Goal: Information Seeking & Learning: Learn about a topic

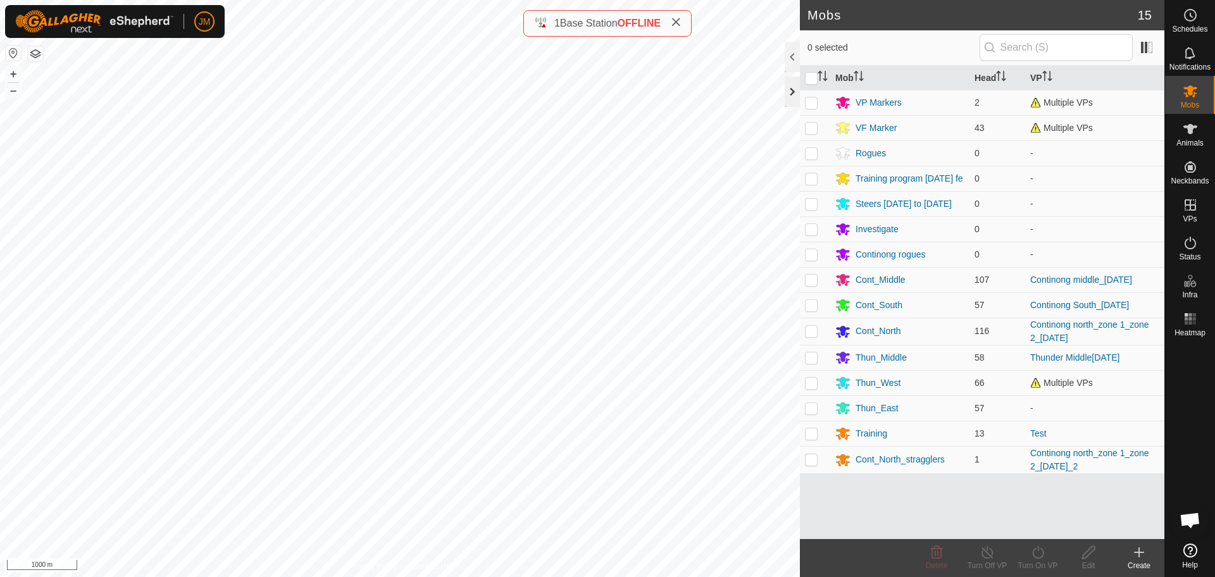
click at [790, 100] on div at bounding box center [791, 92] width 15 height 30
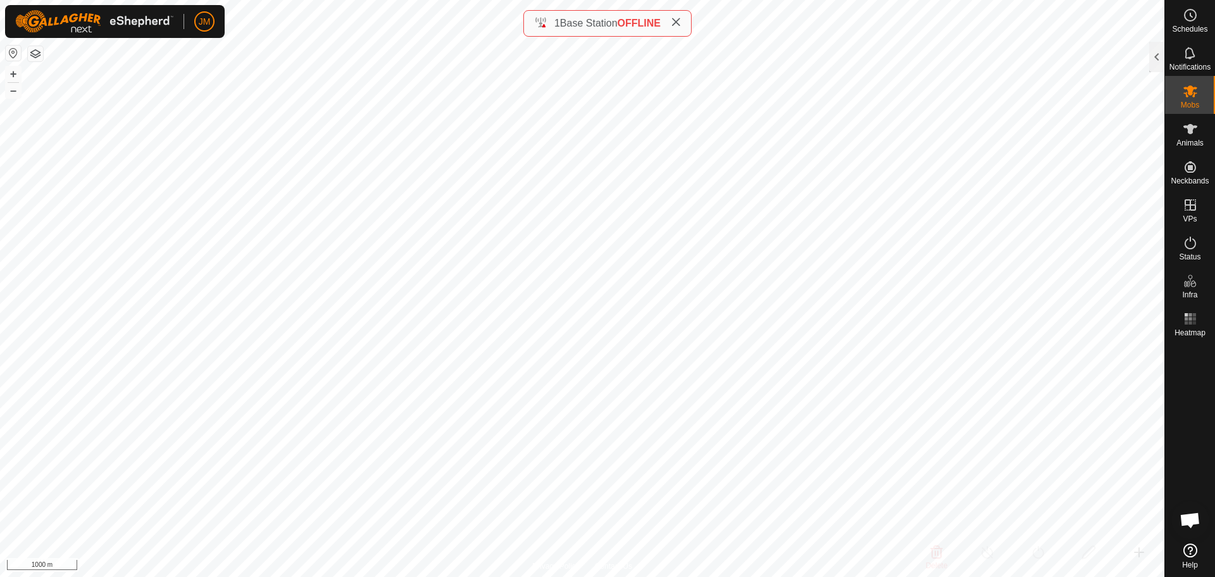
click at [681, 22] on icon at bounding box center [676, 22] width 10 height 10
type input "220333"
type input "-"
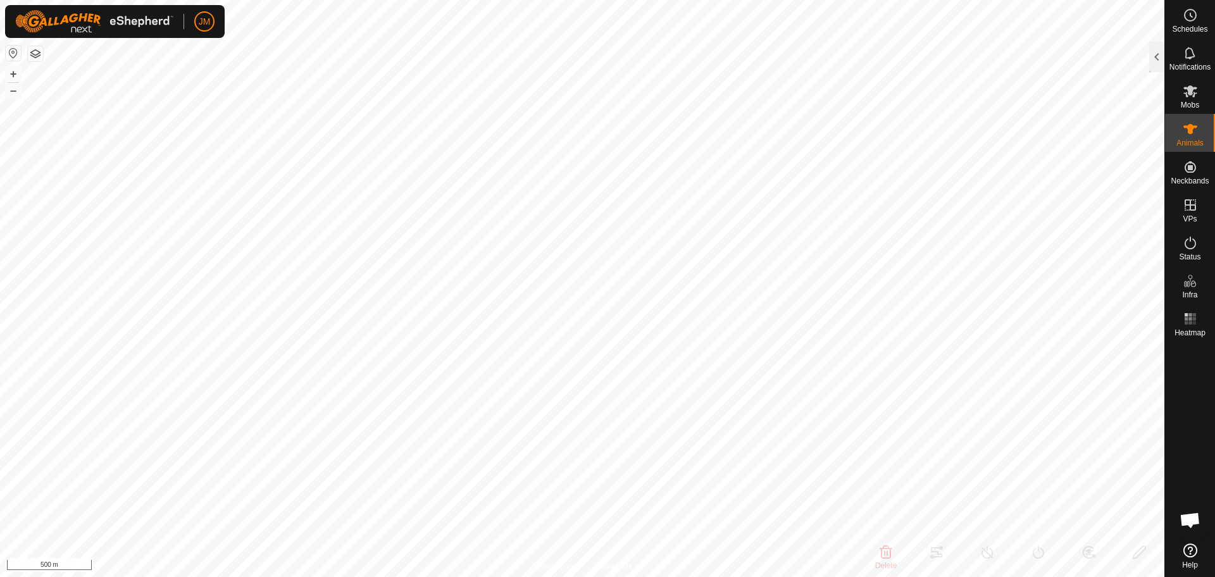
type input "-"
type input "18813"
type input "-"
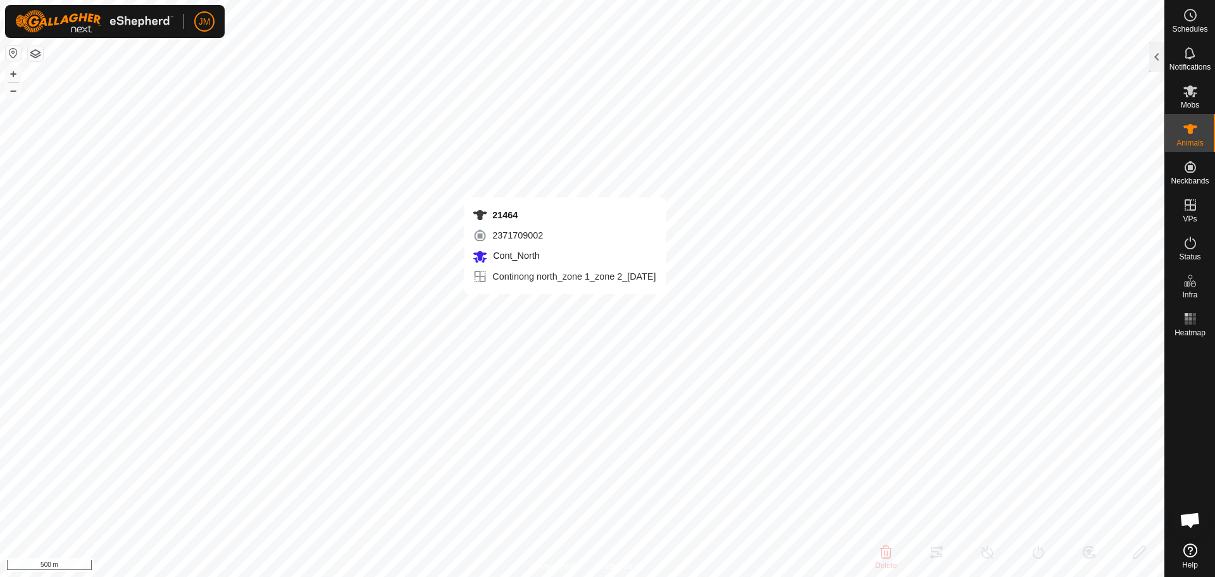
type input "-"
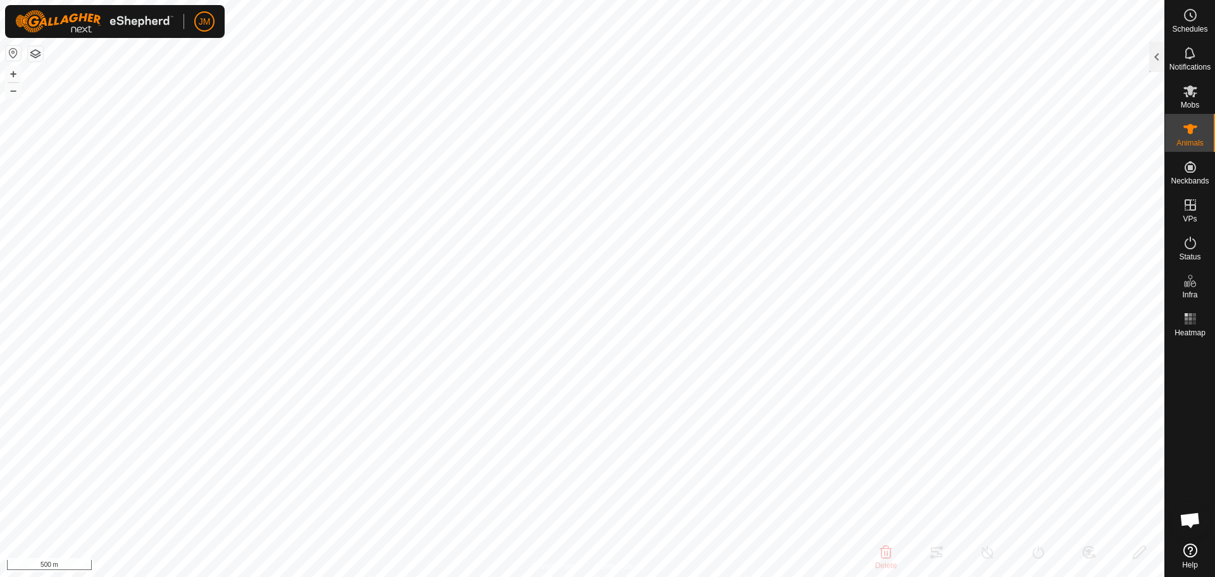
type input "21464"
type input "-"
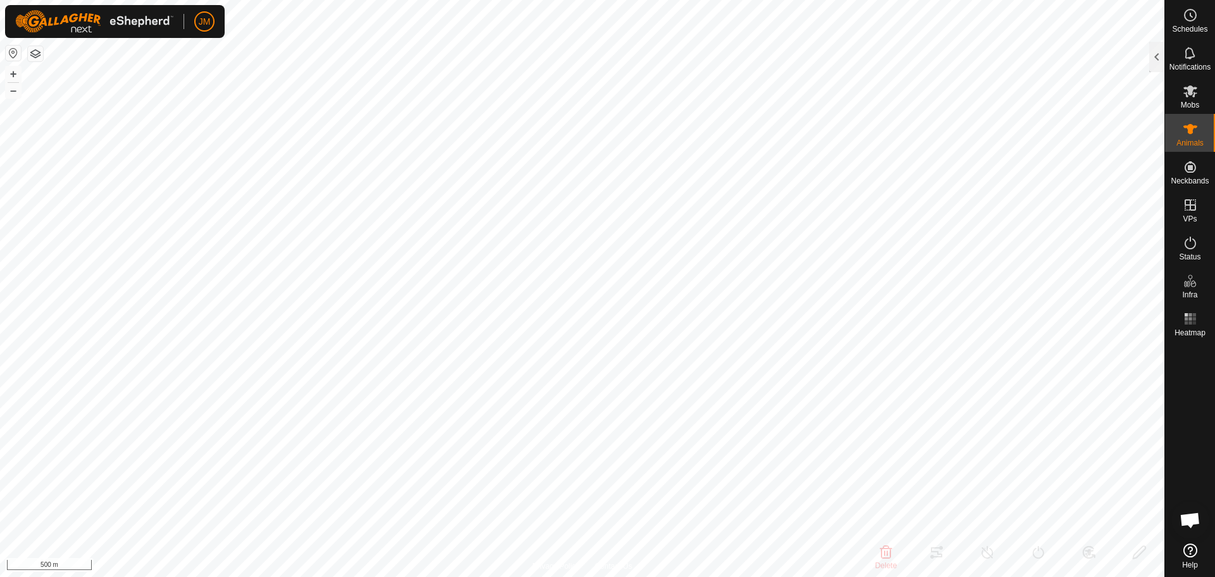
type input "-"
type input "220333"
type input "-"
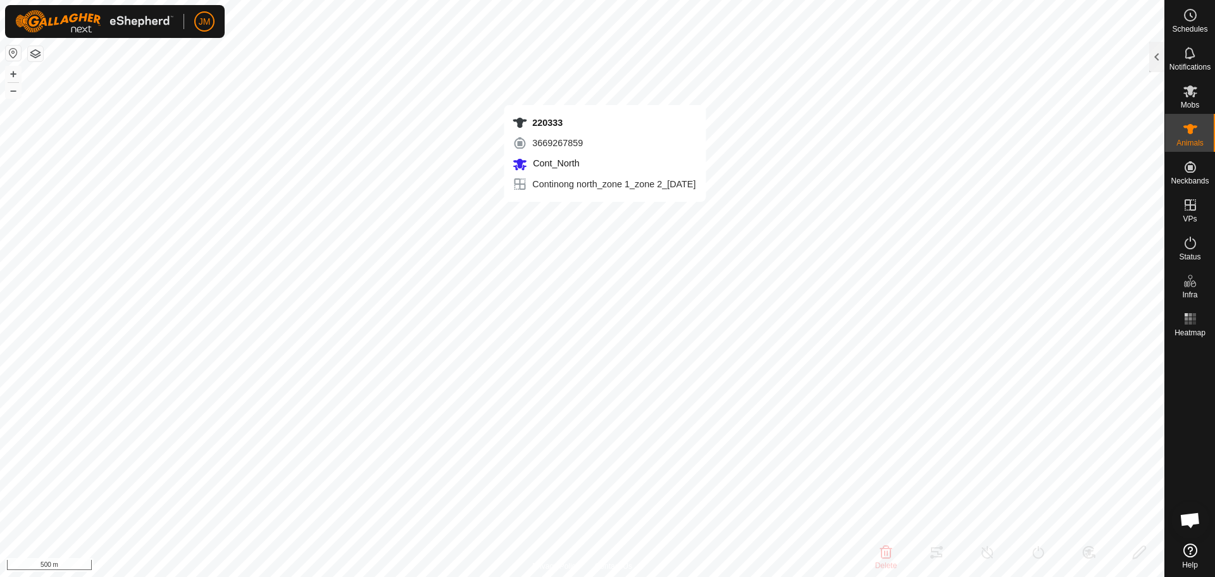
type input "-"
type input "220458"
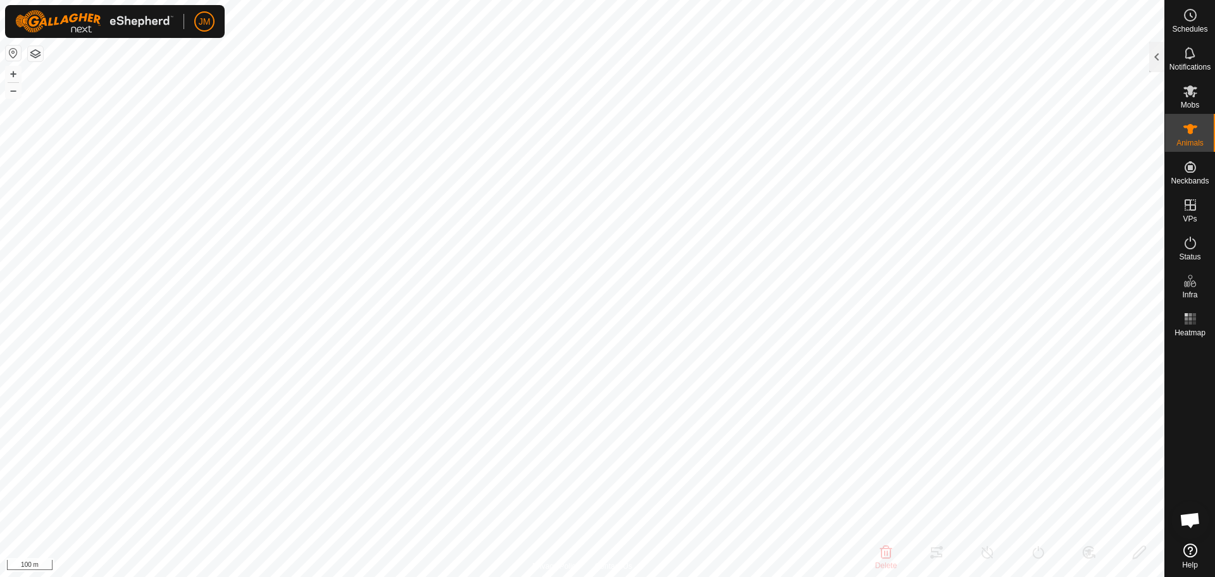
type input "-"
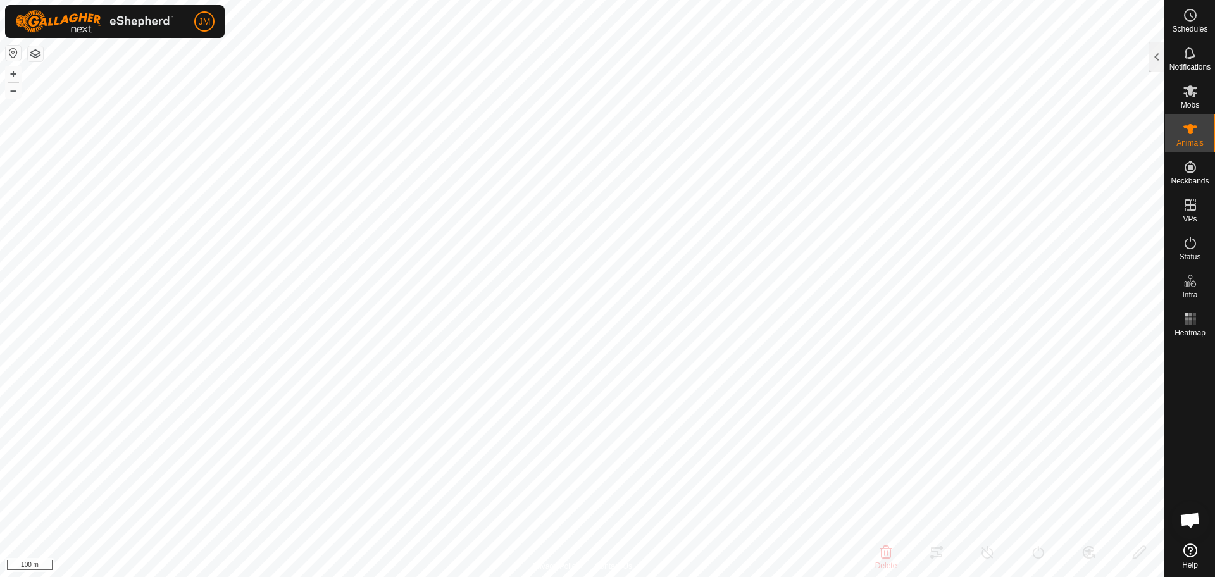
type input "-"
click at [1157, 59] on div at bounding box center [1156, 57] width 15 height 30
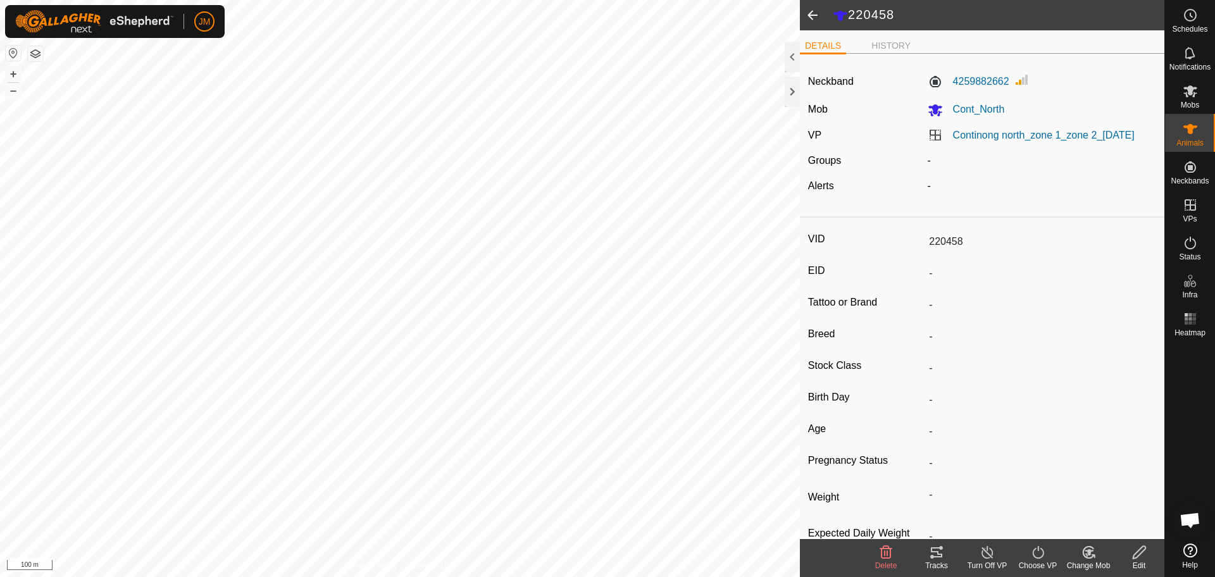
click at [1041, 122] on div "Neckband 4259882662 Mob Cont_North VP Continong north_zone 1_zone 2_[DATE] Grou…" at bounding box center [982, 137] width 364 height 147
click at [1038, 132] on link "Continong north_zone 1_zone 2_[DATE]" at bounding box center [1044, 135] width 182 height 11
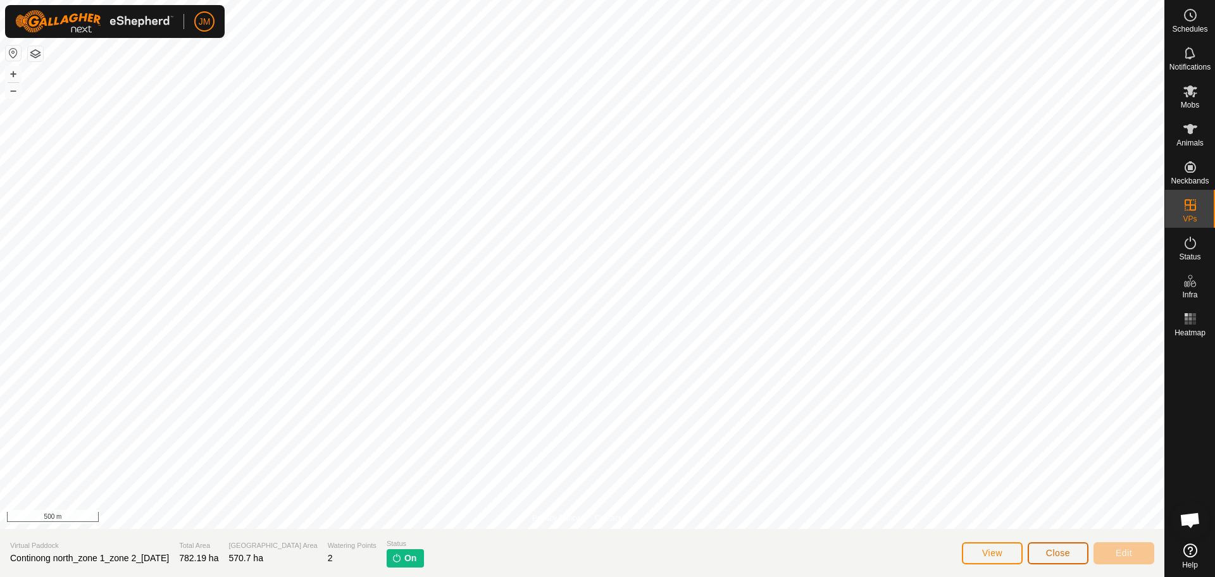
click at [1056, 555] on span "Close" at bounding box center [1058, 553] width 24 height 10
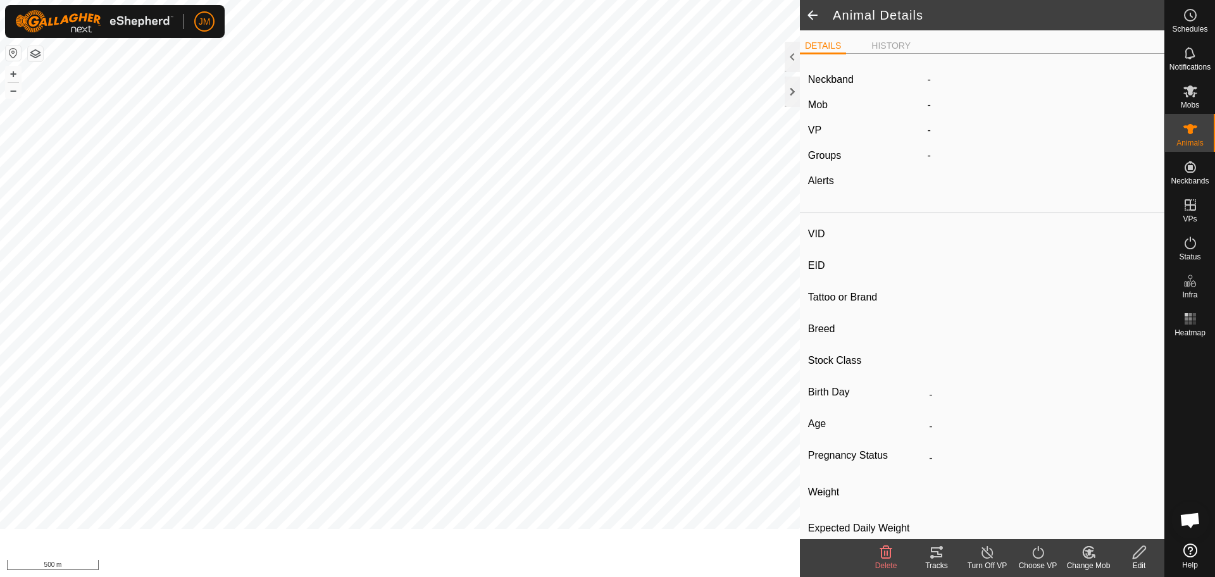
type input "220458"
type input "-"
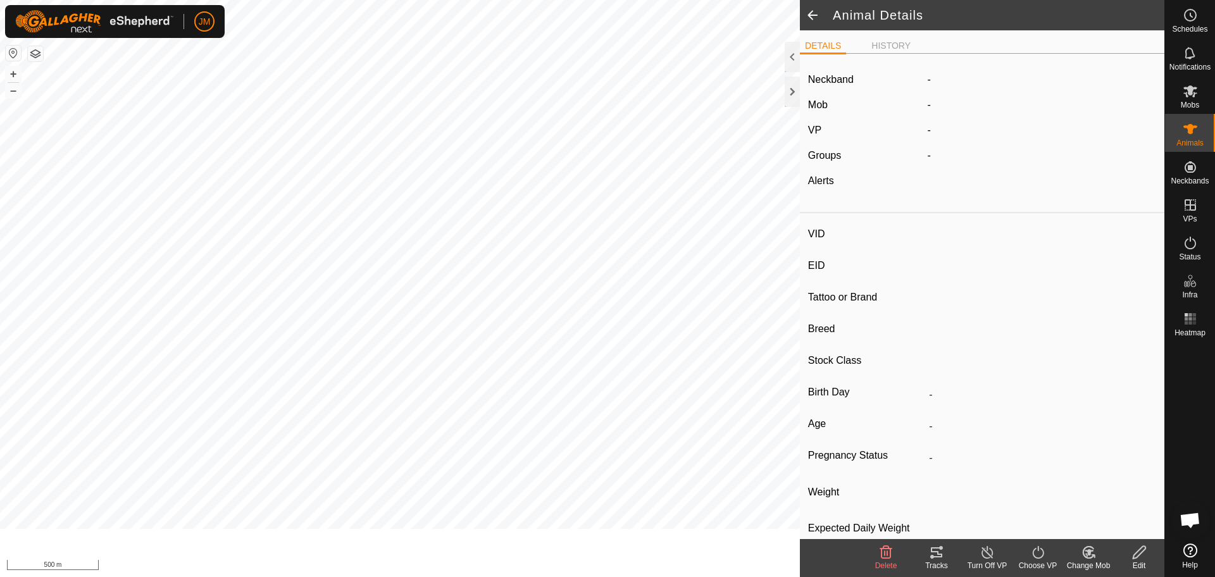
type input "-"
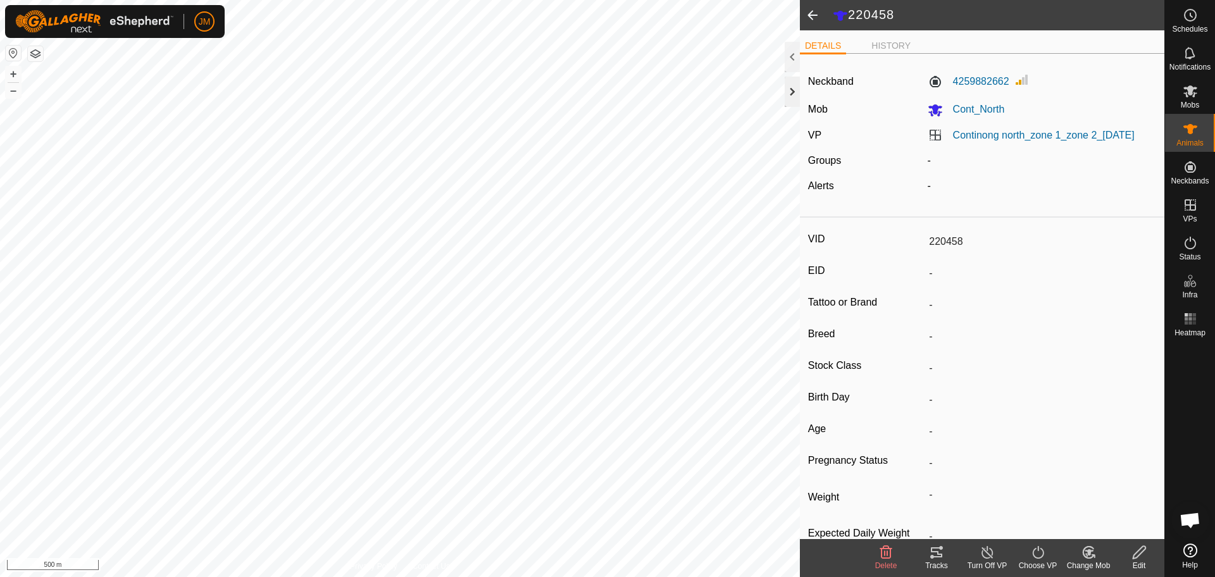
click at [788, 87] on div at bounding box center [791, 92] width 15 height 30
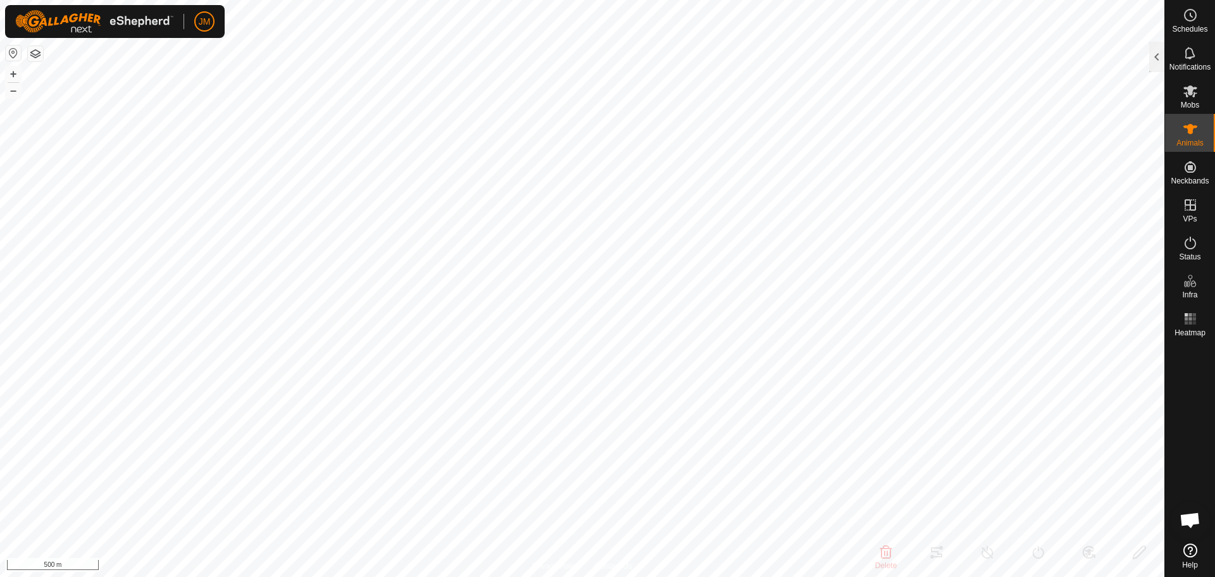
type input "240333"
type input "-"
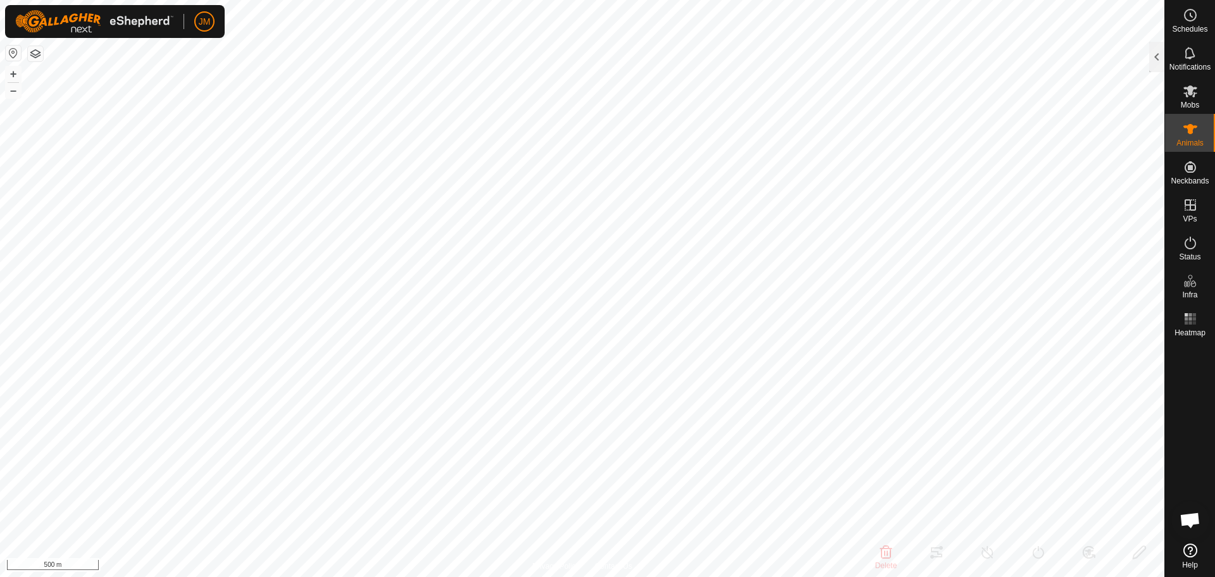
type input "-"
type input "21481"
type input "-"
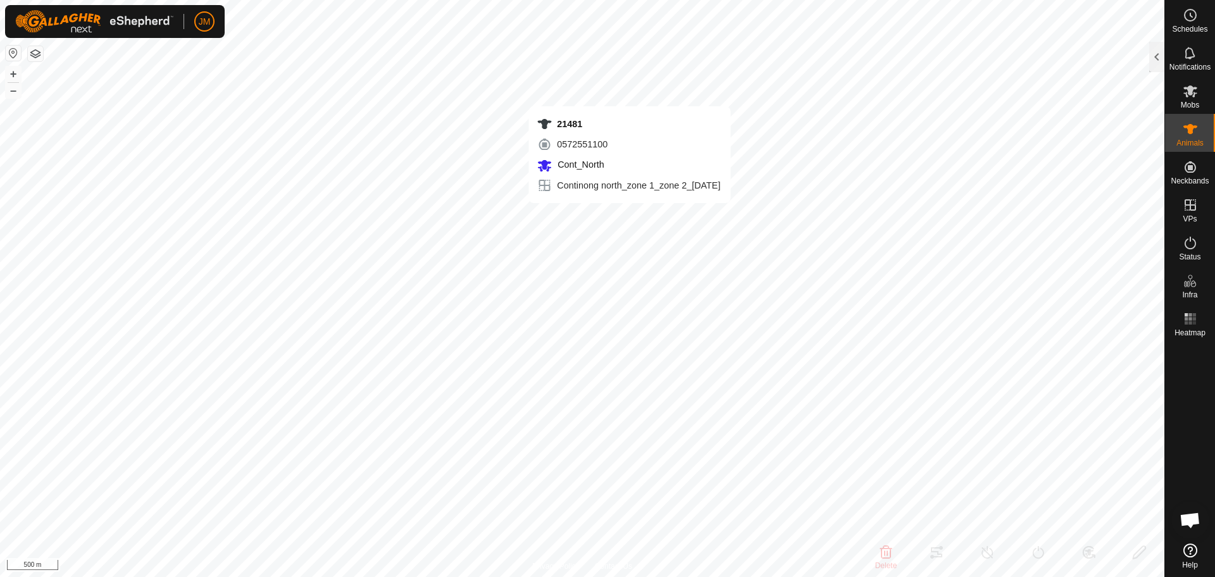
type input "-"
type input "20293"
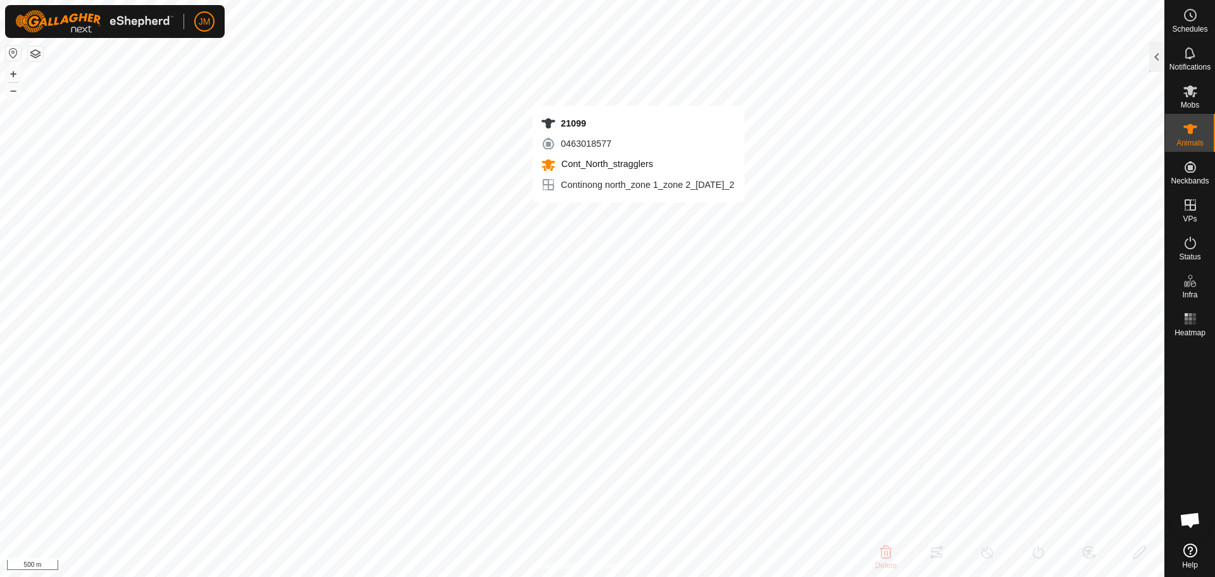
type input "-"
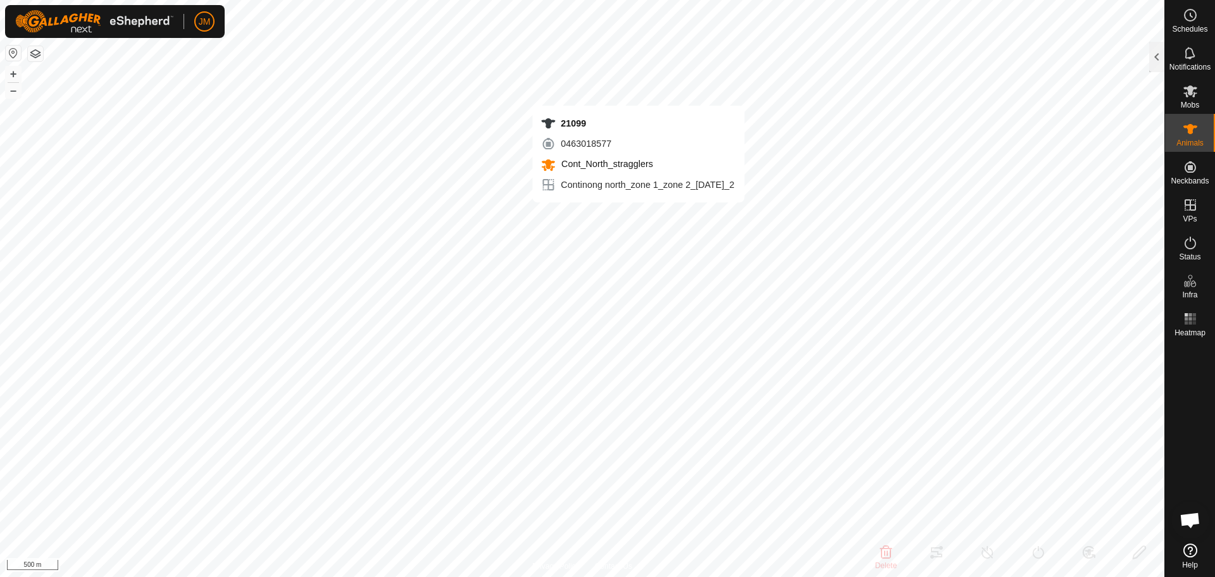
type input "-"
type input "220654"
type input "-"
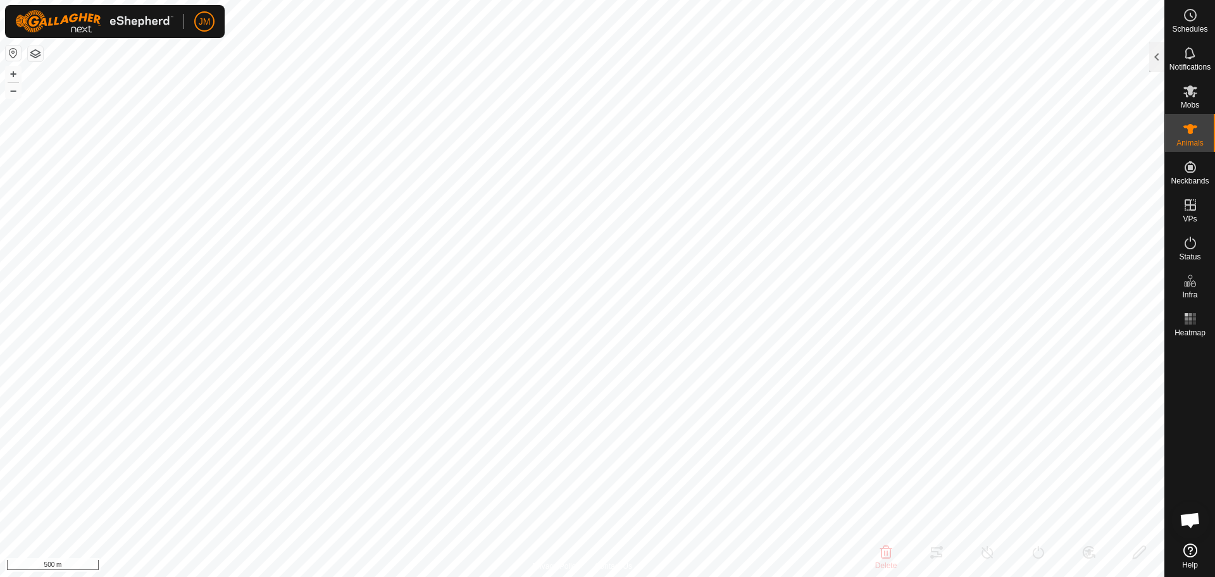
type input "-"
type input "0 kg"
type input "-"
type input "18438"
type input "-"
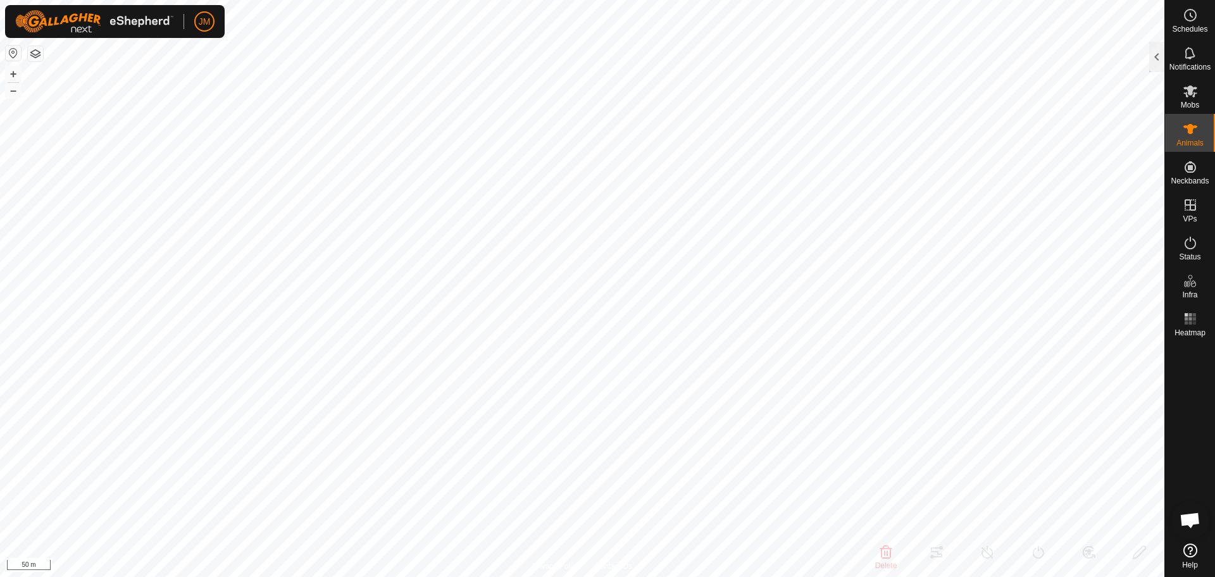
type input "-"
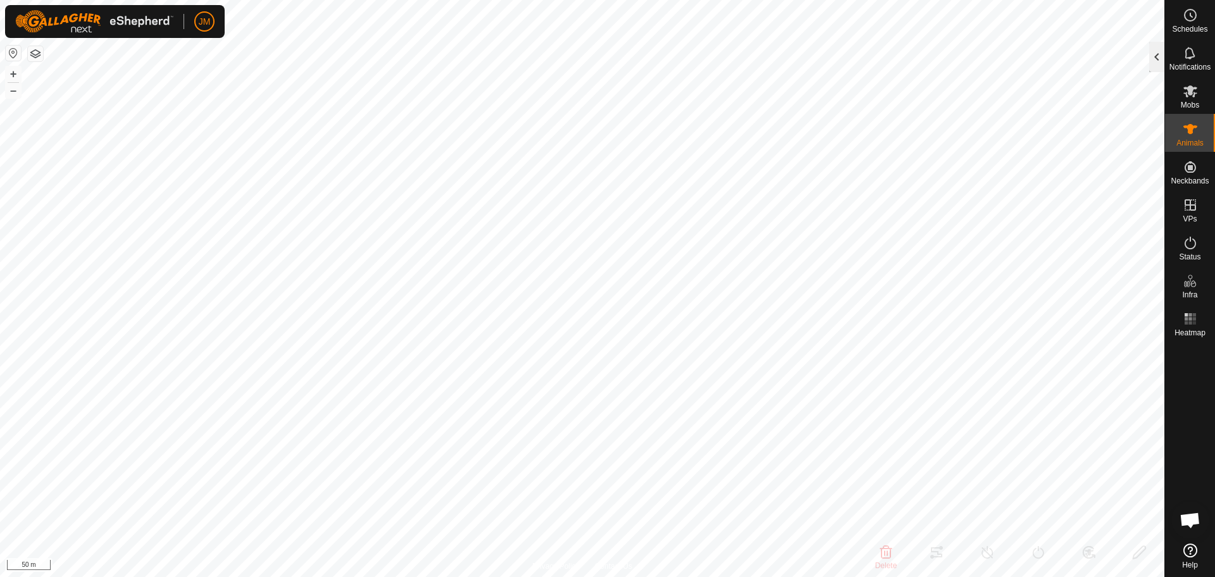
click at [1153, 63] on div at bounding box center [1156, 57] width 15 height 30
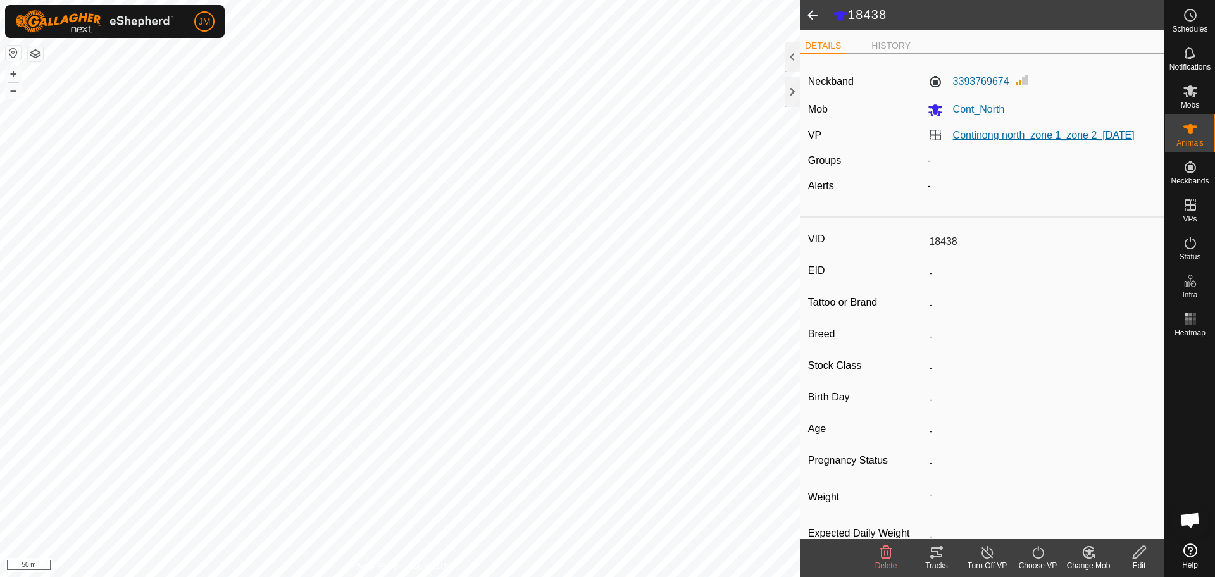
click at [1036, 140] on div "Continong north_zone 1_zone 2_[DATE]" at bounding box center [1041, 135] width 239 height 15
click at [1034, 138] on link "Continong north_zone 1_zone 2_[DATE]" at bounding box center [1044, 135] width 182 height 11
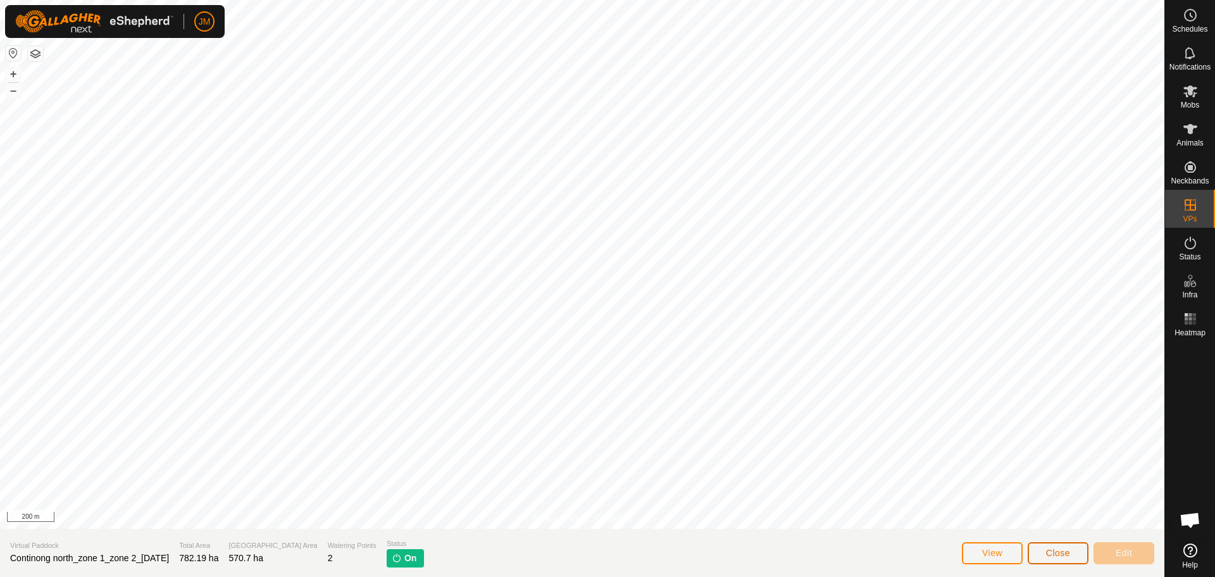
click at [1046, 550] on span "Close" at bounding box center [1058, 553] width 24 height 10
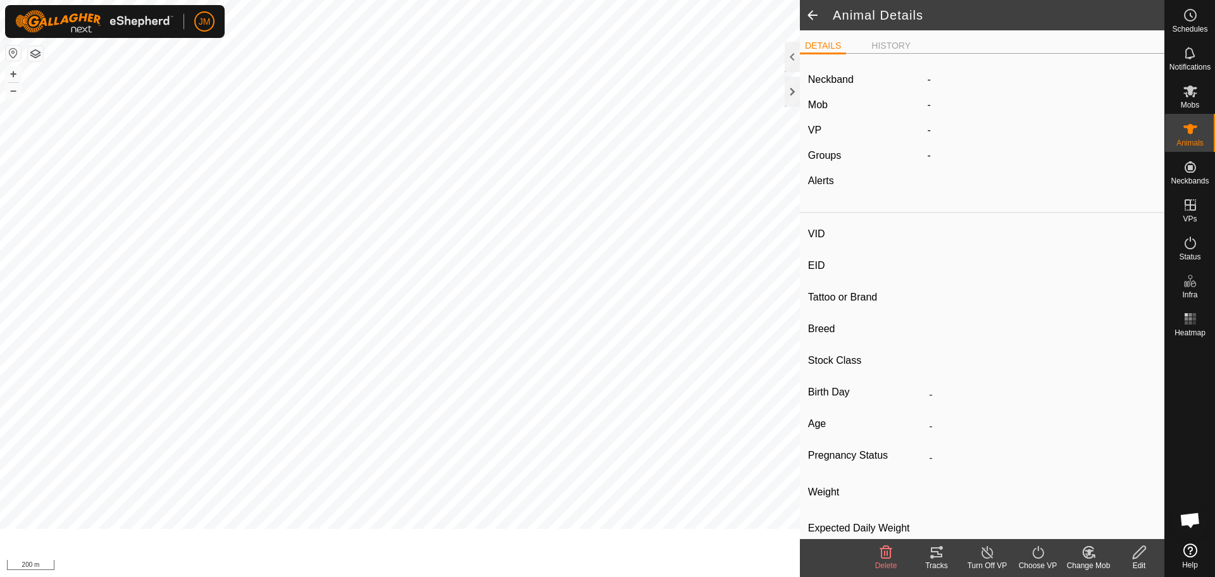
type input "18438"
type input "-"
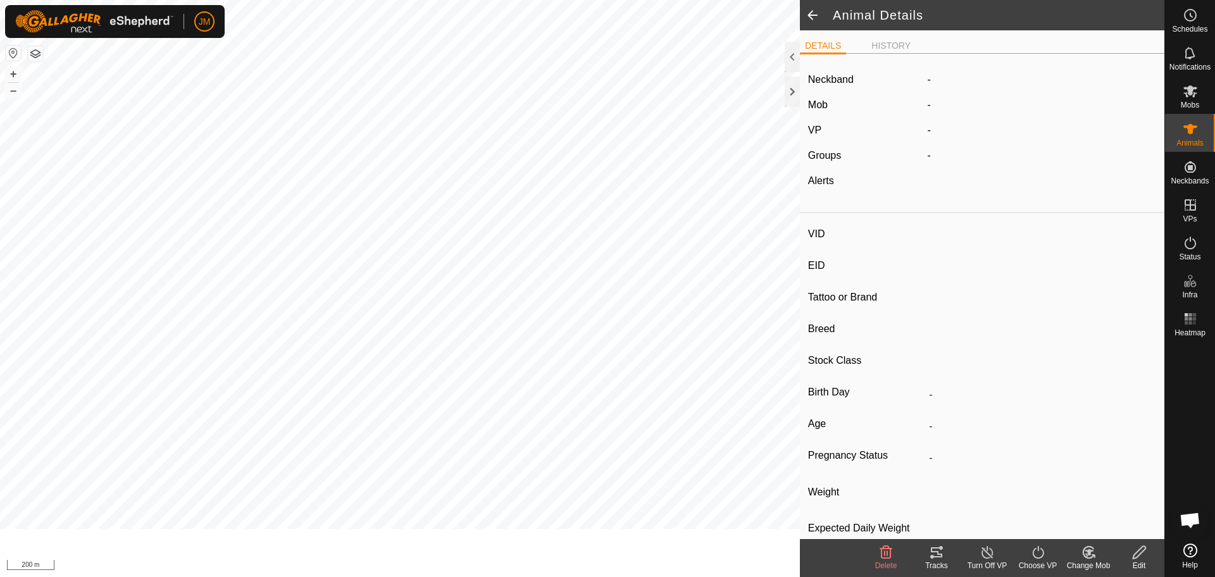
type input "-"
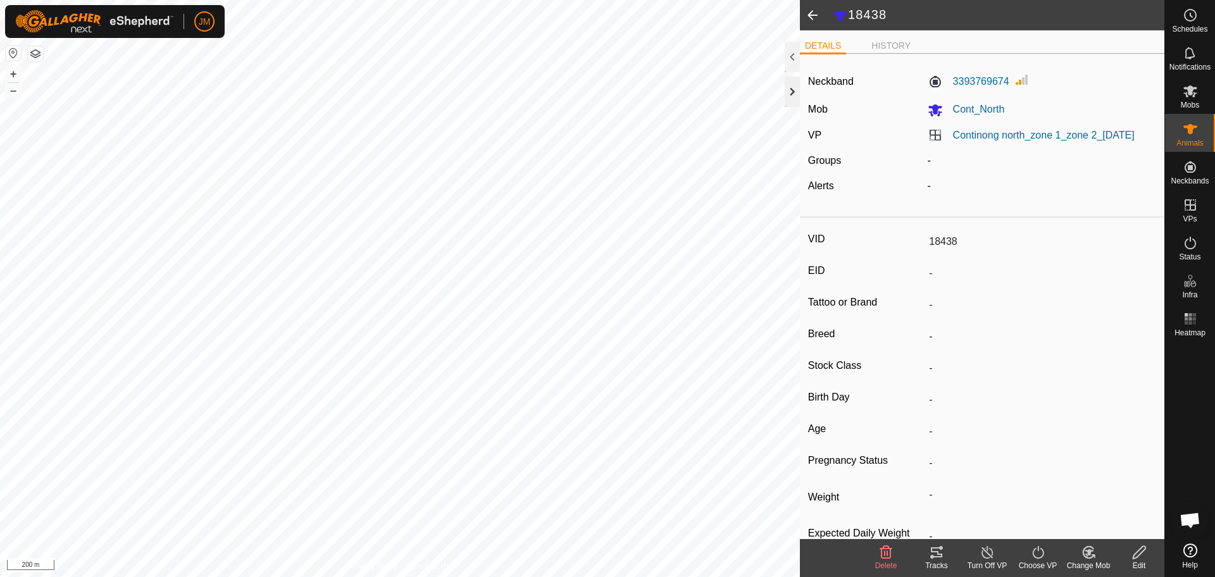
click at [796, 83] on div at bounding box center [791, 92] width 15 height 30
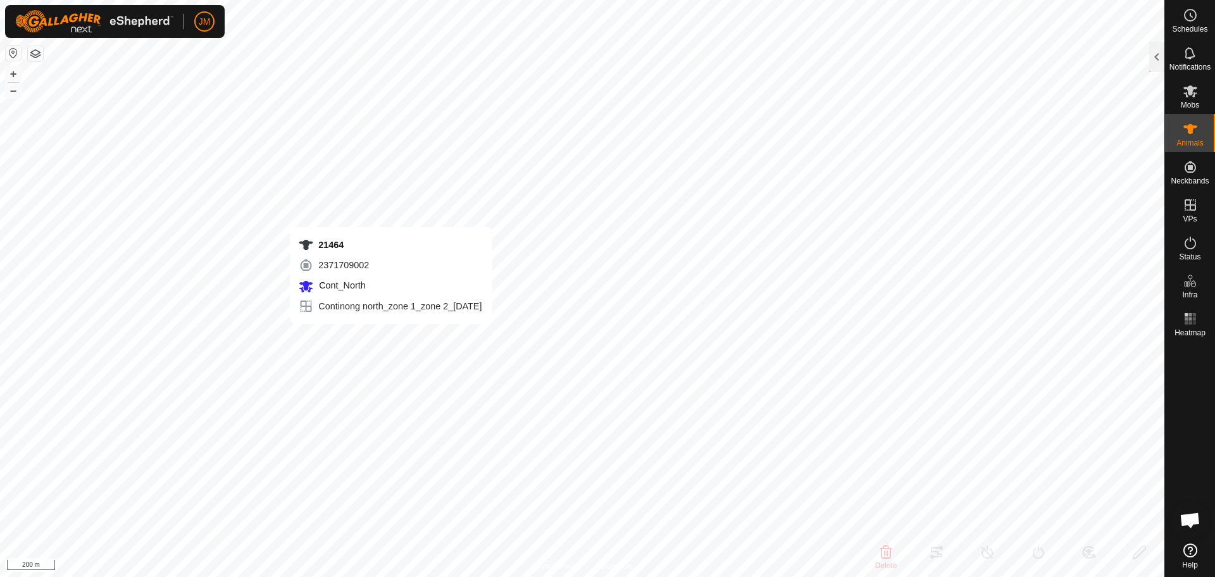
type input "18813"
type input "-"
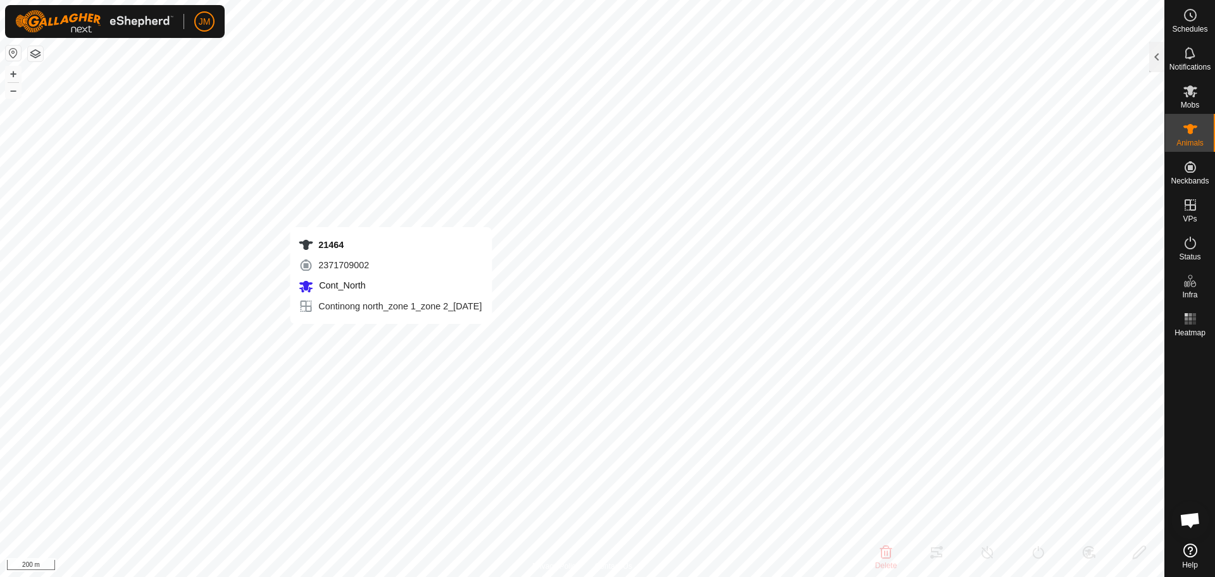
type input "-"
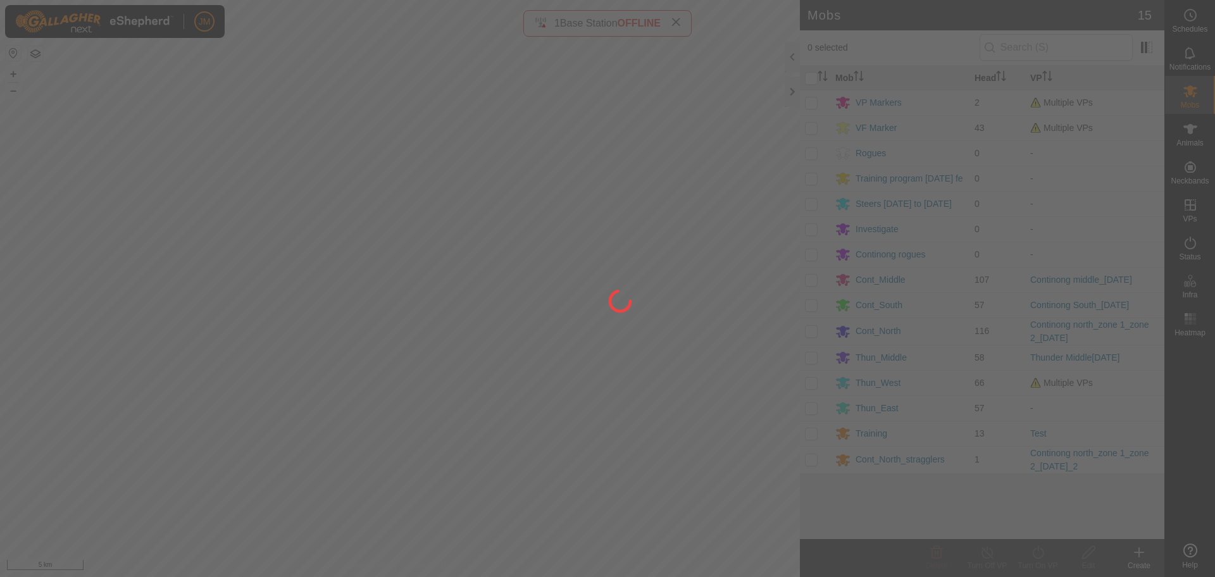
click at [792, 94] on div at bounding box center [607, 288] width 1215 height 577
click at [793, 88] on div at bounding box center [607, 288] width 1215 height 577
click at [680, 23] on div at bounding box center [607, 288] width 1215 height 577
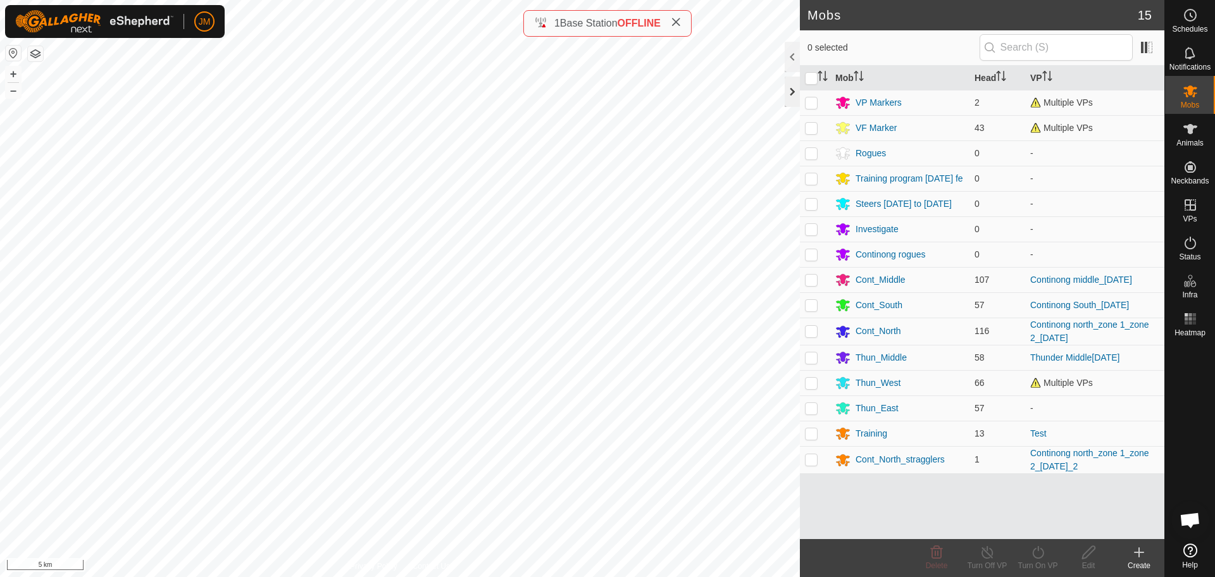
click at [795, 93] on div at bounding box center [791, 92] width 15 height 30
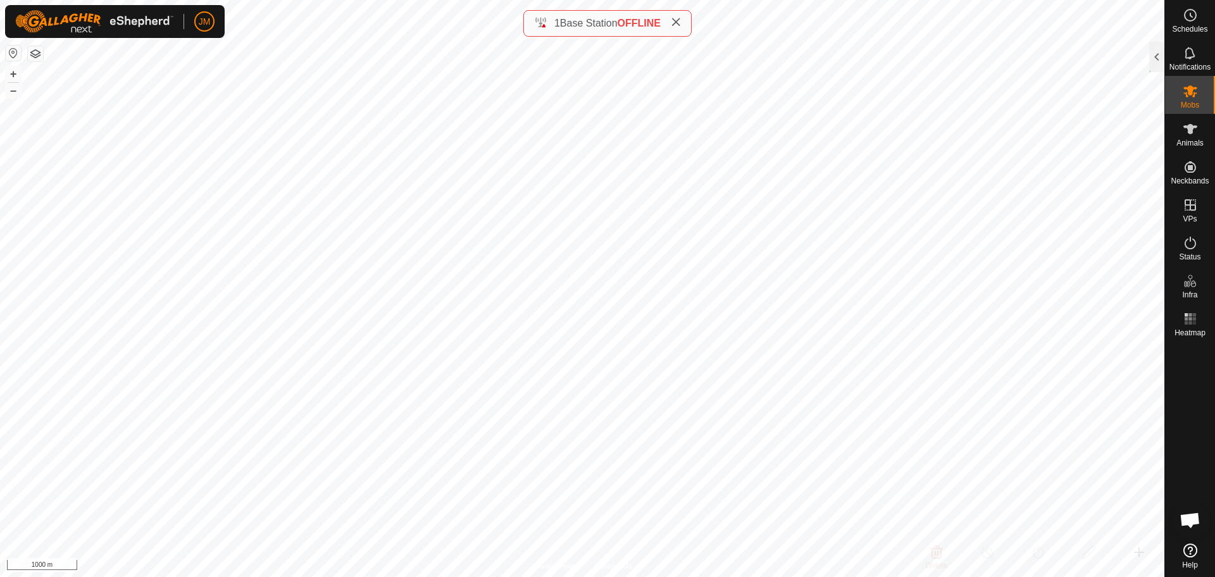
click at [676, 23] on icon at bounding box center [676, 22] width 10 height 10
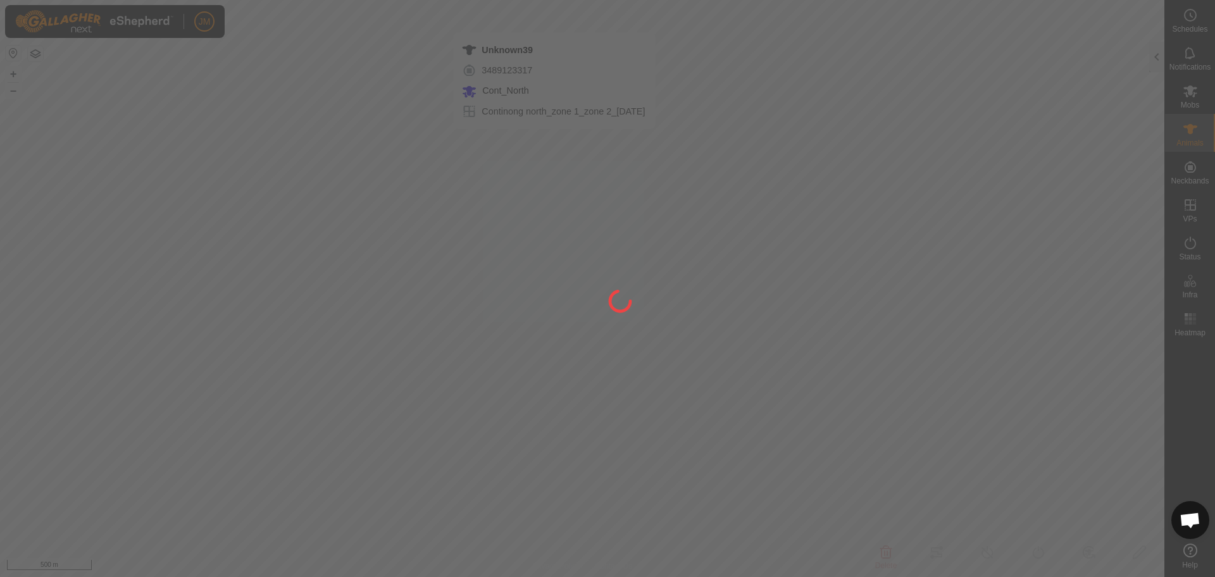
type input "Unknown39"
type input "-"
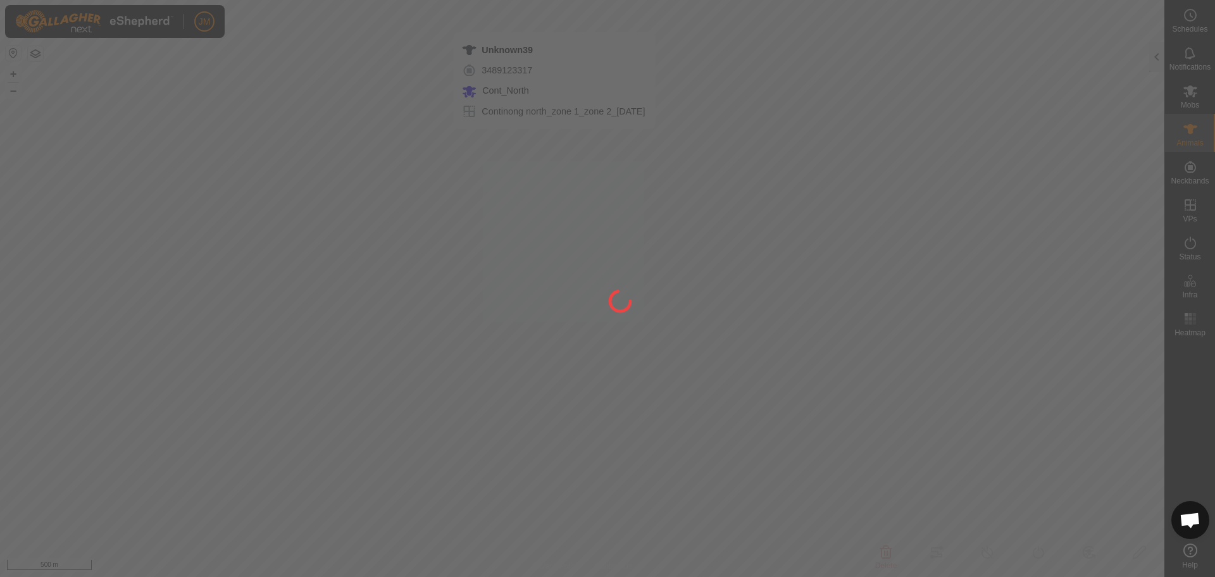
type input "0 kg"
type input "-"
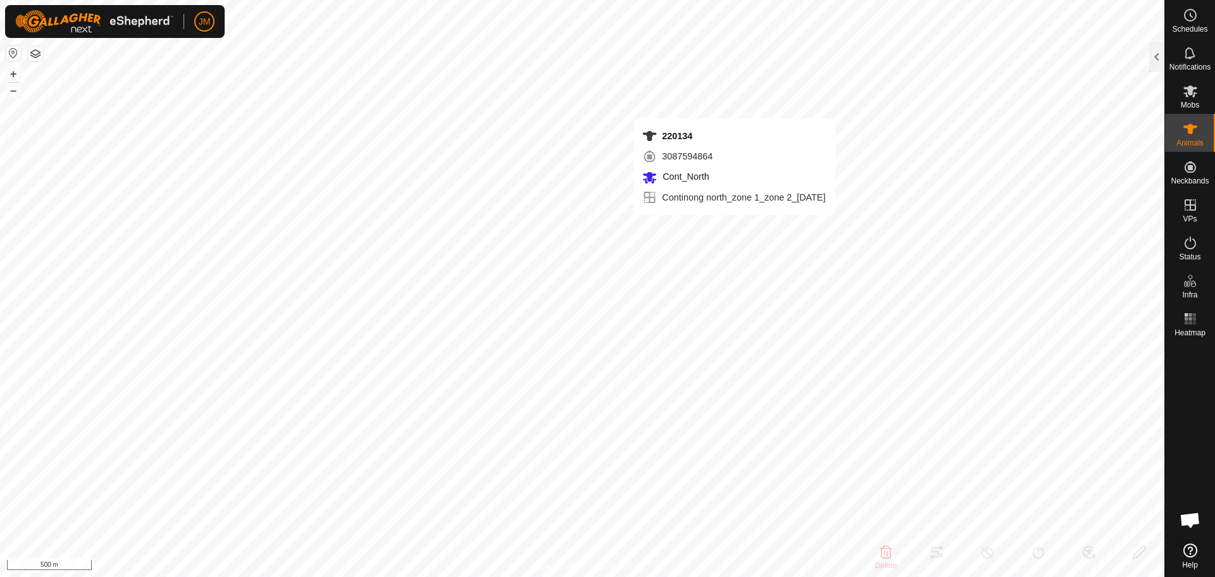
type input "220134"
type input "-"
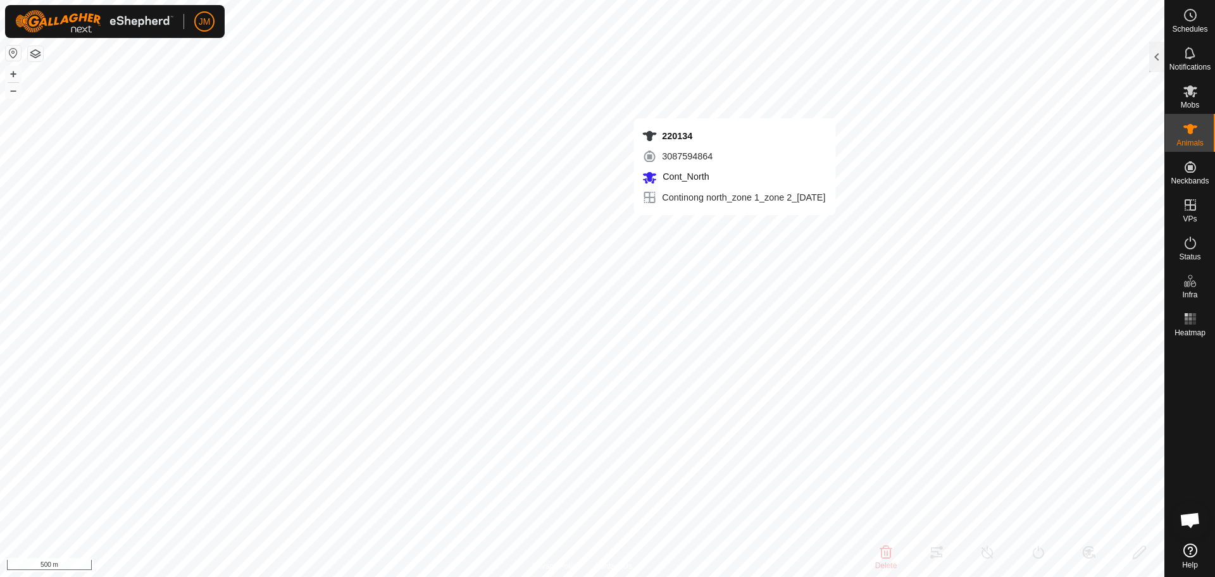
type input "-"
click at [1151, 60] on div at bounding box center [1156, 57] width 15 height 30
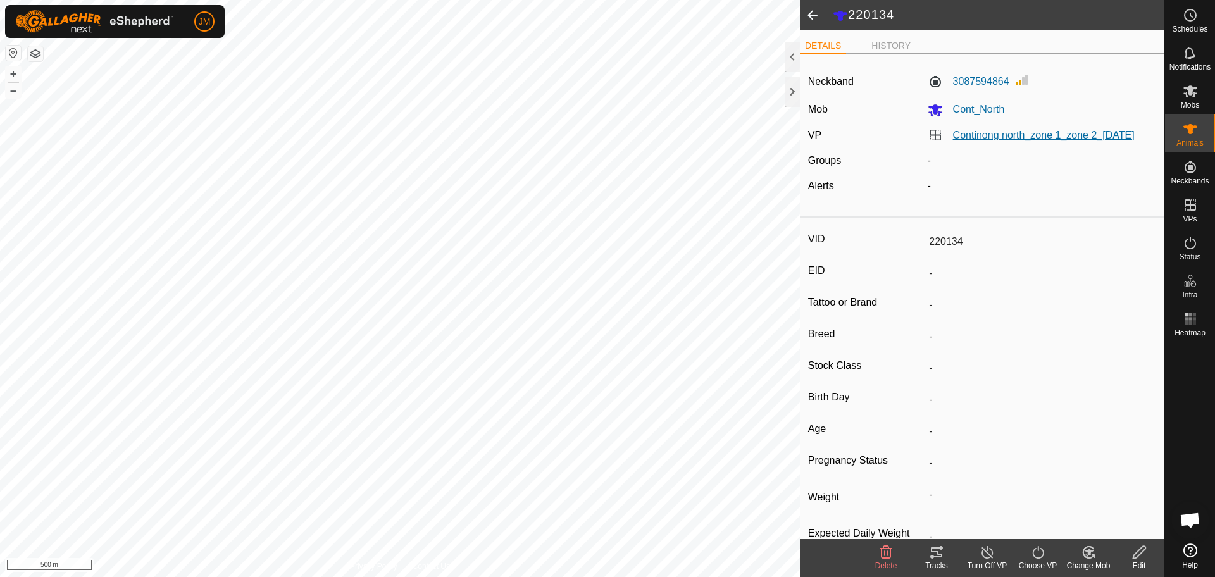
click at [1007, 138] on link "Continong north_zone 1_zone 2_[DATE]" at bounding box center [1044, 135] width 182 height 11
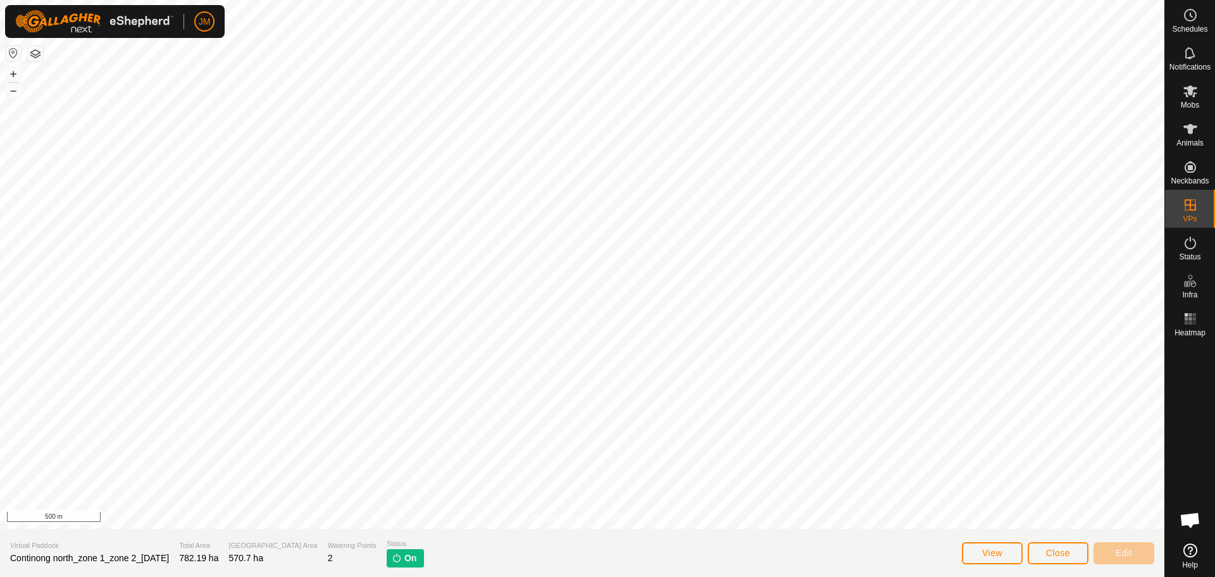
click at [133, 566] on section "Virtual Paddock Continong north_zone 1_zone 2_06Oct2025 Total Area 782.19 ha Gr…" at bounding box center [582, 553] width 1164 height 48
click at [133, 558] on span "Continong north_zone 1_zone 2_[DATE]" at bounding box center [89, 558] width 159 height 10
click at [147, 556] on span "Continong north_zone 1_zone 2_[DATE]" at bounding box center [89, 558] width 159 height 10
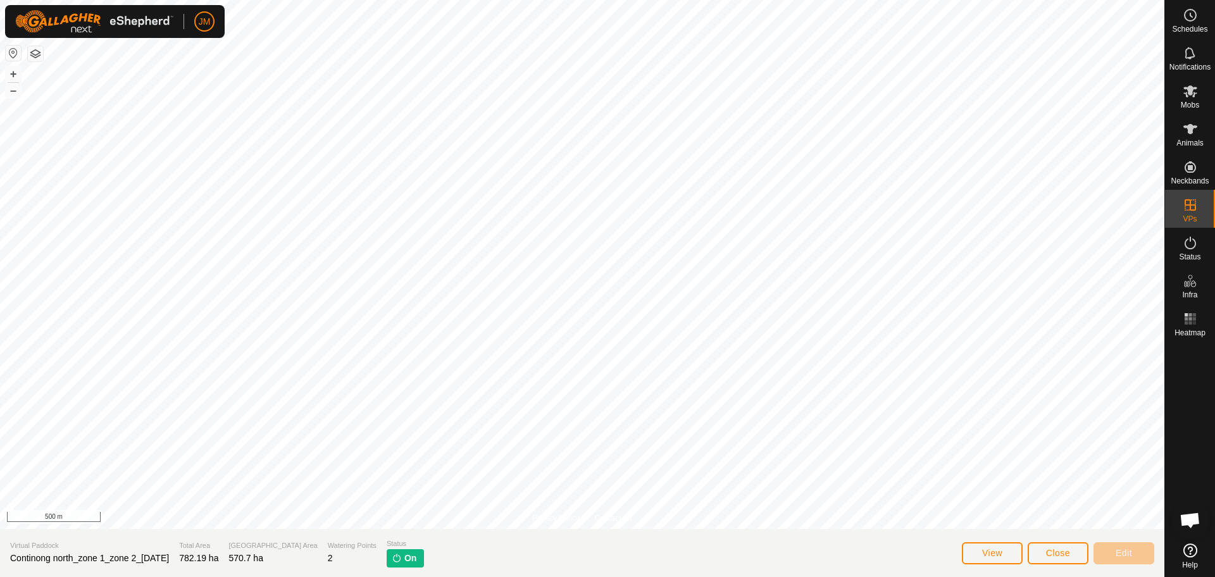
click at [147, 556] on span "Continong north_zone 1_zone 2_[DATE]" at bounding box center [89, 558] width 159 height 10
click at [187, 555] on section "Virtual Paddock Continong north_zone 1_zone 2_06Oct2025 Total Area 782.19 ha Gr…" at bounding box center [582, 553] width 1164 height 48
click at [218, 543] on span "Total Area" at bounding box center [198, 545] width 39 height 11
click at [214, 561] on span "782.19 ha" at bounding box center [198, 558] width 39 height 10
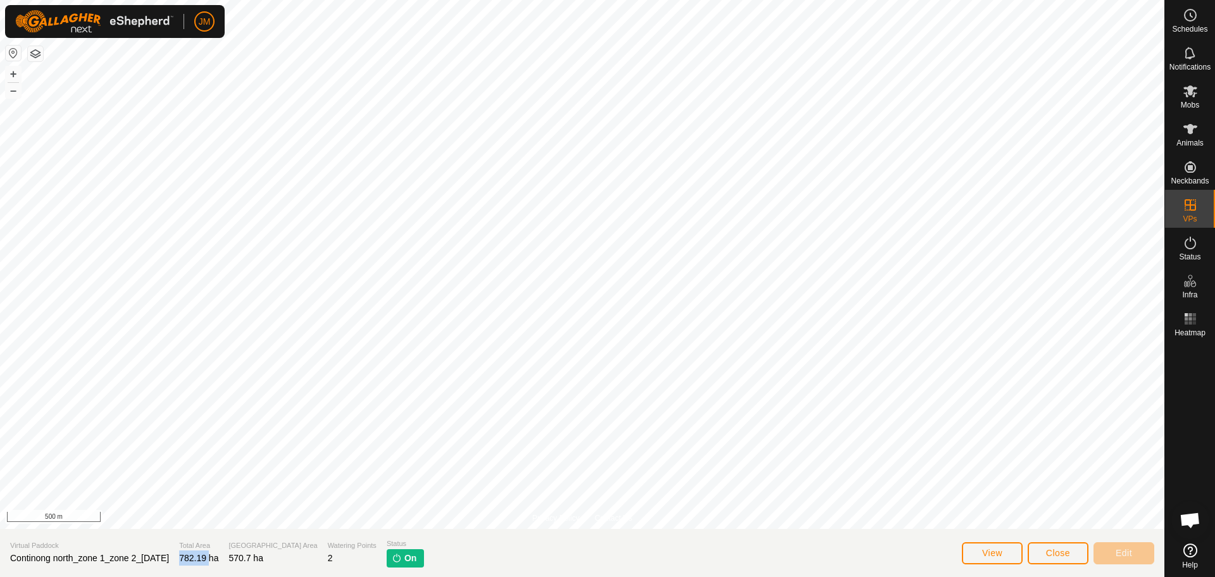
click at [214, 561] on span "782.19 ha" at bounding box center [198, 558] width 39 height 10
click at [169, 564] on div "Virtual Paddock Continong north_zone 1_zone 2_06Oct2025" at bounding box center [89, 553] width 159 height 26
click at [169, 561] on span "Continong north_zone 1_zone 2_[DATE]" at bounding box center [89, 558] width 159 height 10
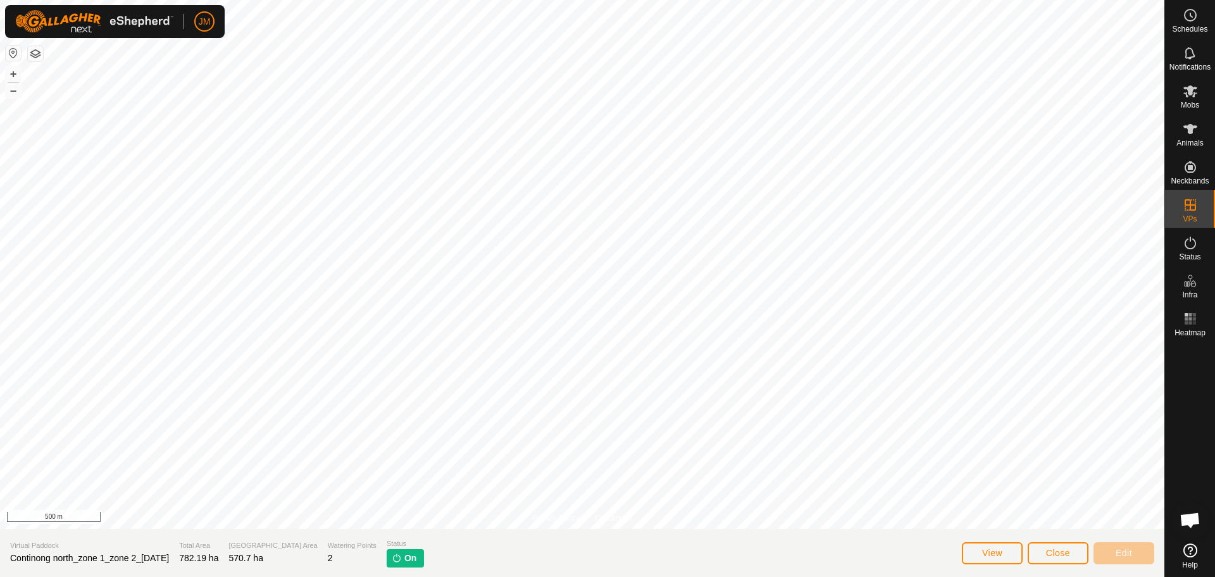
click at [169, 561] on span "Continong north_zone 1_zone 2_[DATE]" at bounding box center [89, 558] width 159 height 10
click at [169, 557] on span "Continong north_zone 1_zone 2_[DATE]" at bounding box center [89, 558] width 159 height 10
click at [1065, 543] on button "Close" at bounding box center [1057, 553] width 61 height 22
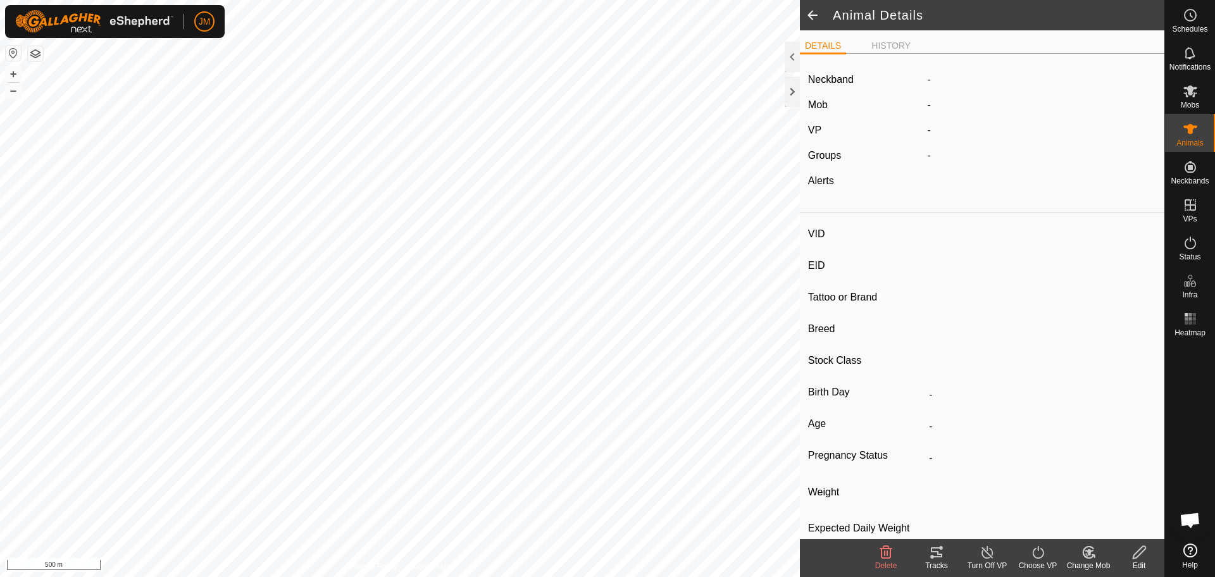
type input "220134"
type input "-"
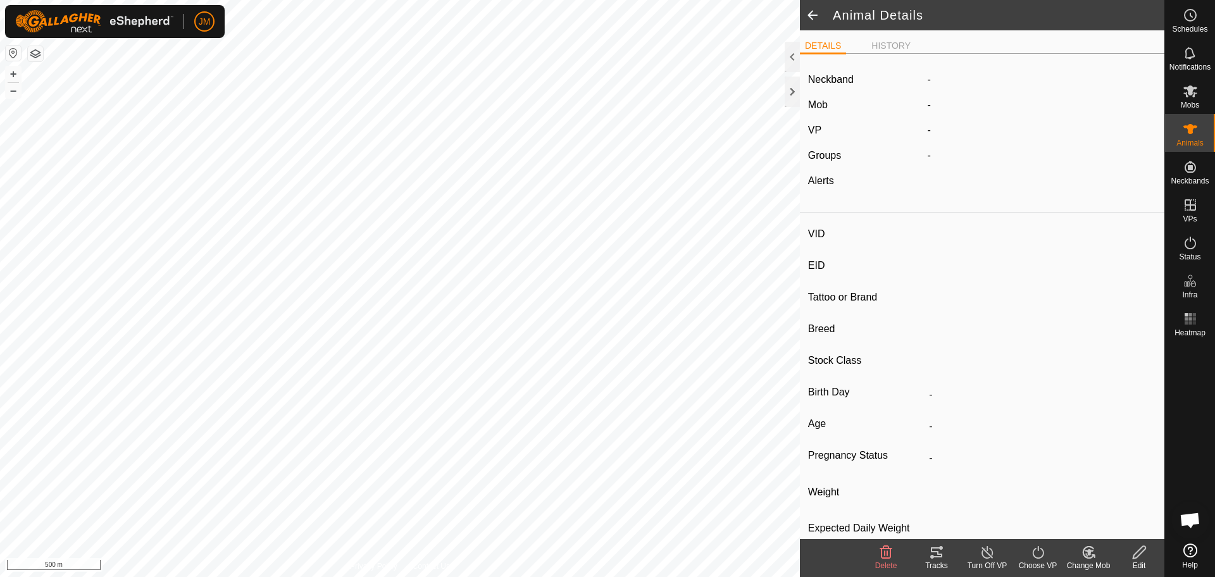
type input "-"
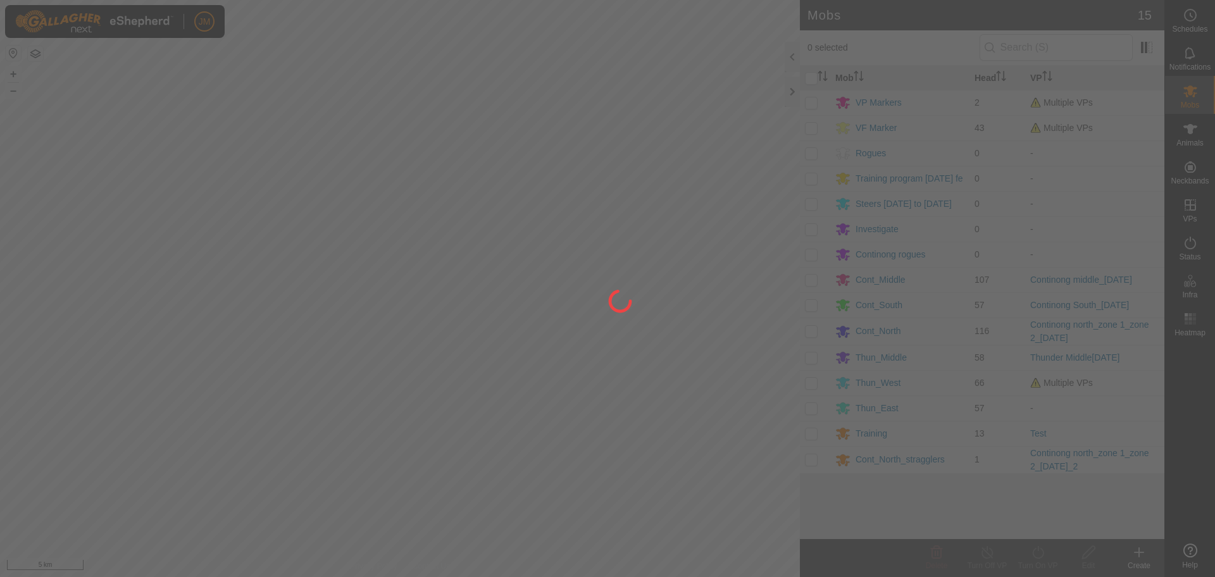
click at [790, 97] on div at bounding box center [607, 288] width 1215 height 577
click at [793, 97] on div at bounding box center [607, 288] width 1215 height 577
click at [679, 23] on div at bounding box center [607, 288] width 1215 height 577
click at [791, 84] on div at bounding box center [607, 288] width 1215 height 577
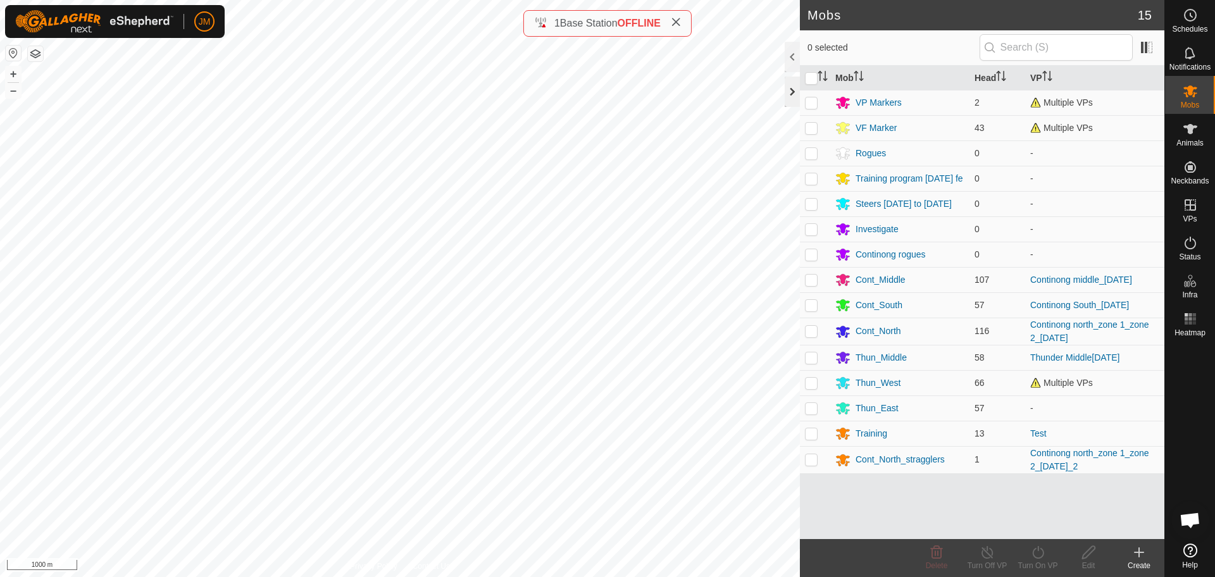
click at [793, 89] on div at bounding box center [791, 92] width 15 height 30
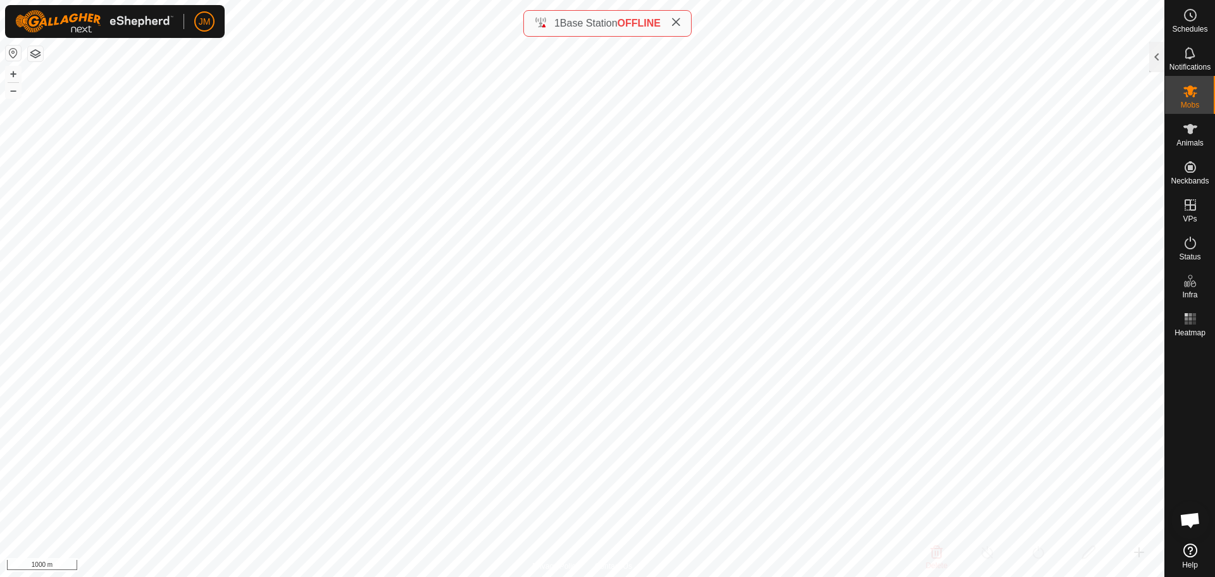
click at [677, 20] on icon at bounding box center [676, 22] width 10 height 10
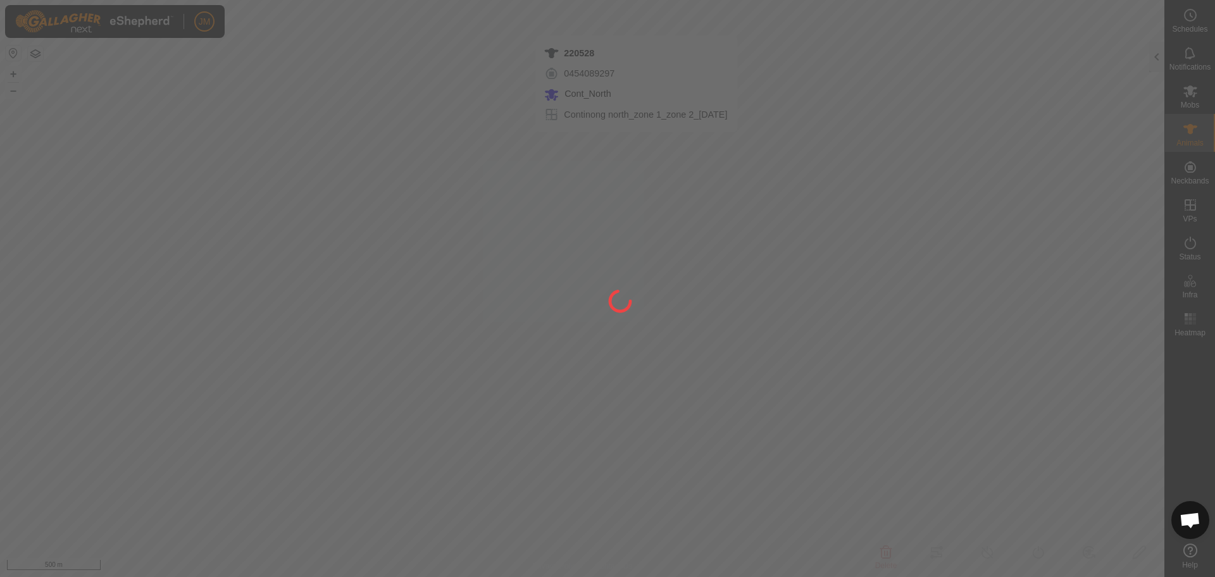
type input "220528"
type input "-"
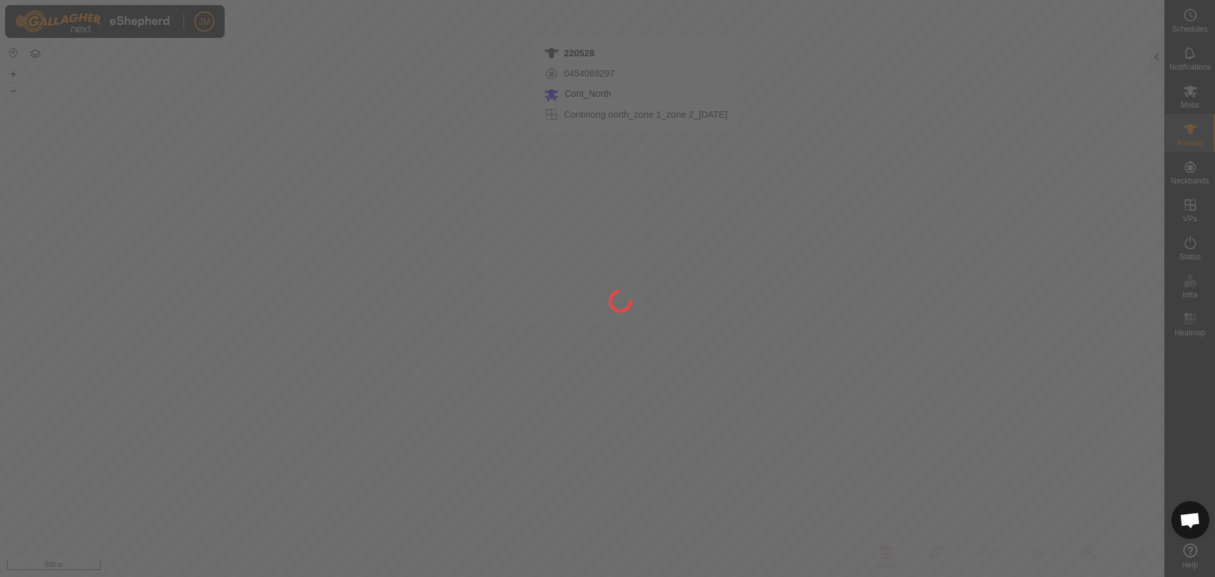
type input "0 kg"
type input "-"
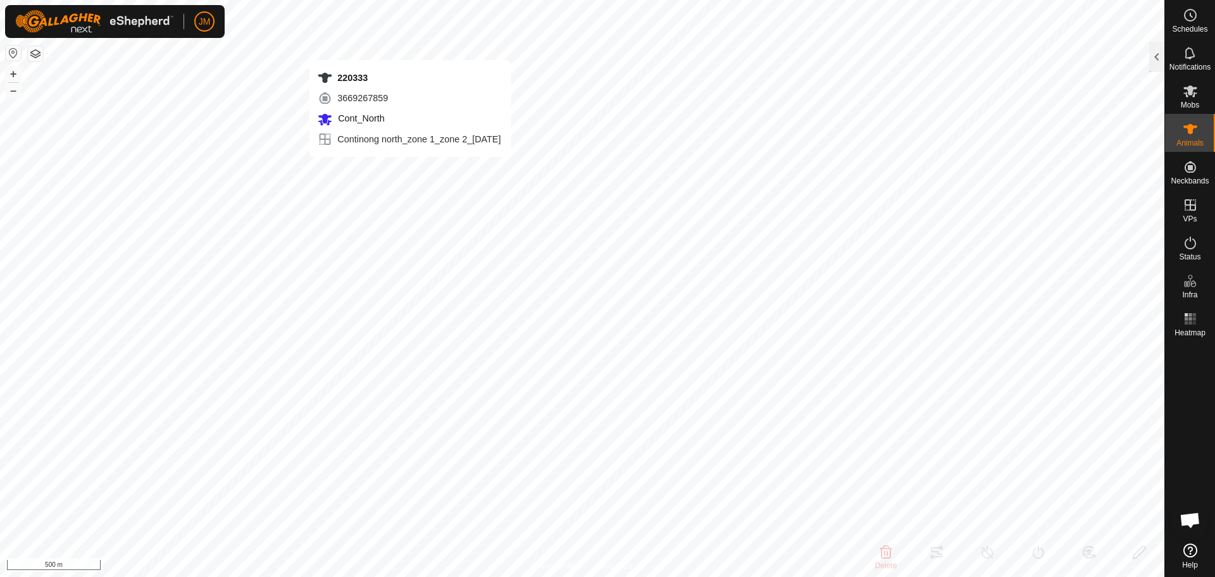
type input "220333"
type input "-"
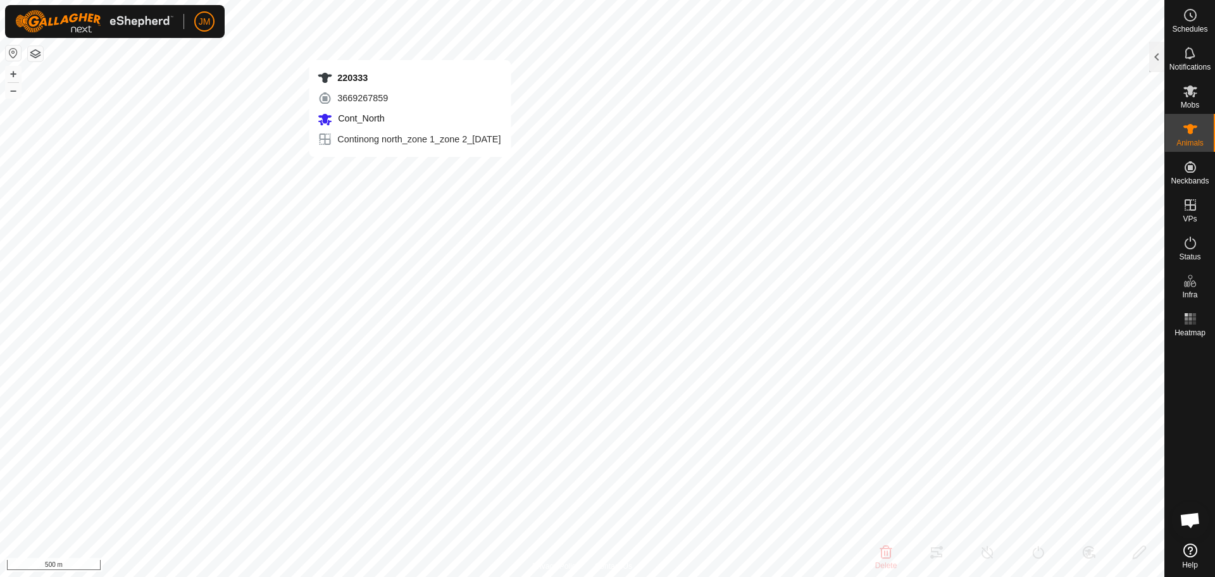
type input "-"
type input "20668"
type input "-"
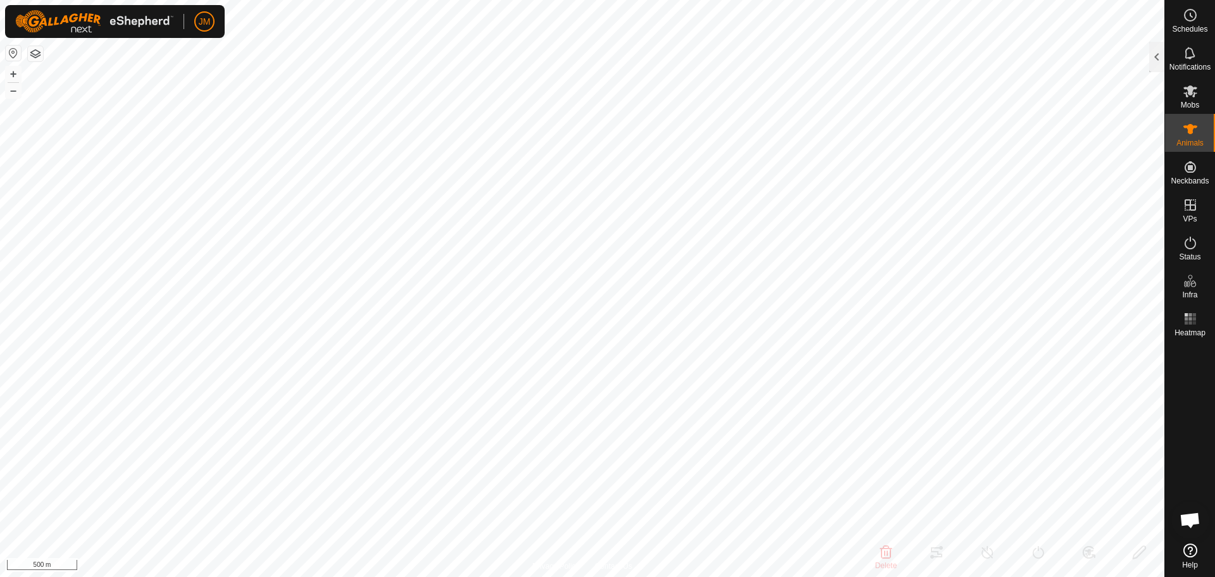
type input "-"
